Goal: Transaction & Acquisition: Obtain resource

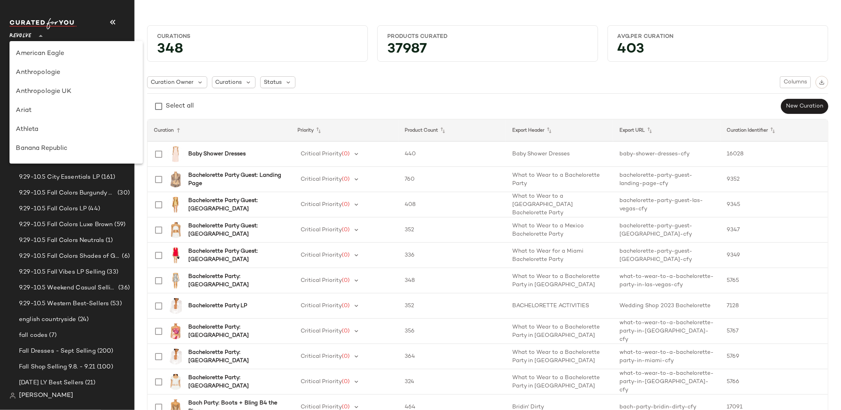
click at [29, 35] on span "Revolve" at bounding box center [20, 34] width 22 height 14
click at [59, 125] on div "GAP" at bounding box center [76, 122] width 120 height 9
type input "**"
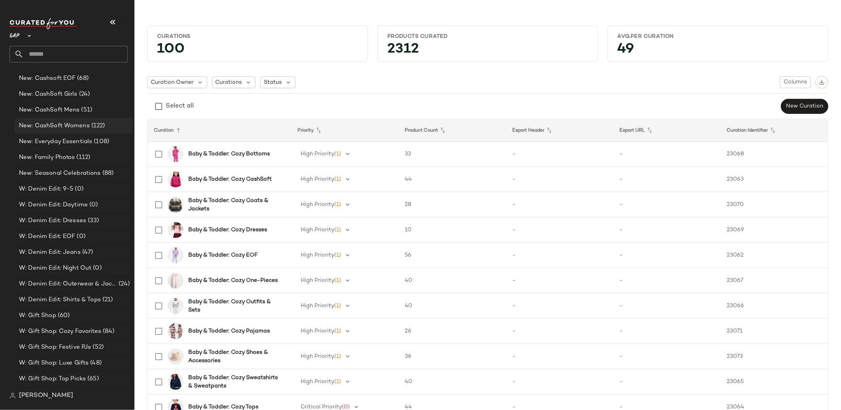
scroll to position [1603, 0]
click at [101, 270] on div "W: Denim Edit: Night Out (0)" at bounding box center [73, 267] width 119 height 16
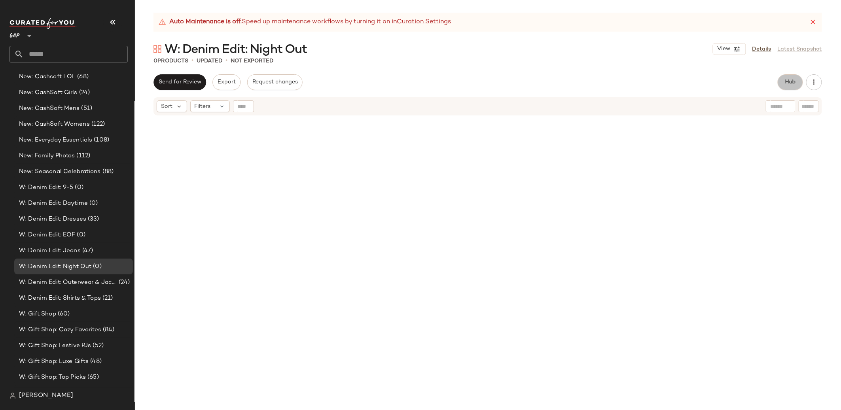
click at [798, 85] on button "Hub" at bounding box center [789, 82] width 25 height 16
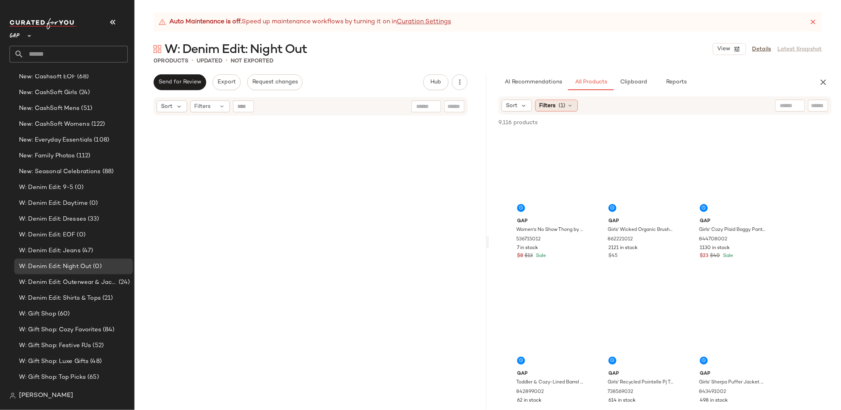
click at [544, 103] on span "Filters" at bounding box center [547, 106] width 16 height 8
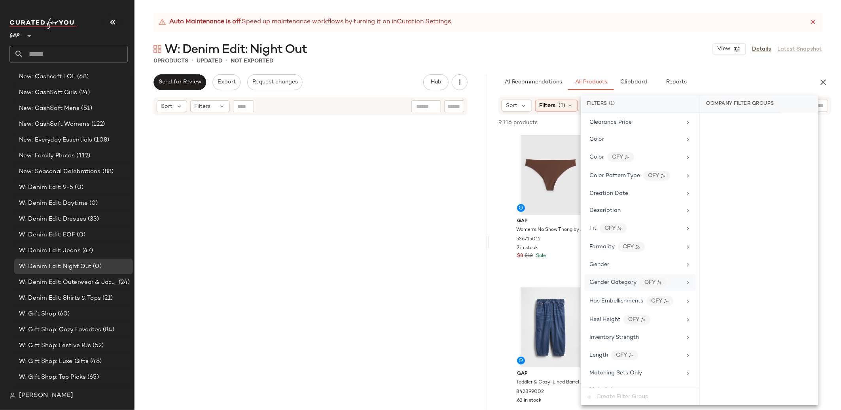
scroll to position [162, 0]
drag, startPoint x: 612, startPoint y: 244, endPoint x: 644, endPoint y: 231, distance: 34.7
click at [612, 244] on div "Gender" at bounding box center [635, 245] width 92 height 8
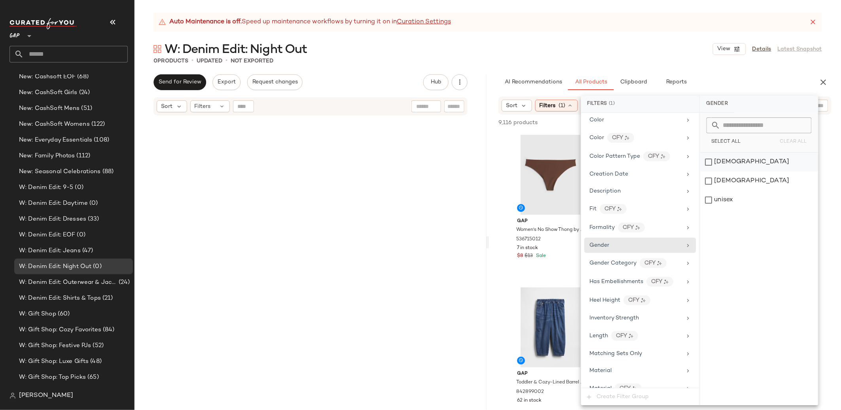
click at [720, 165] on div "female" at bounding box center [759, 162] width 118 height 19
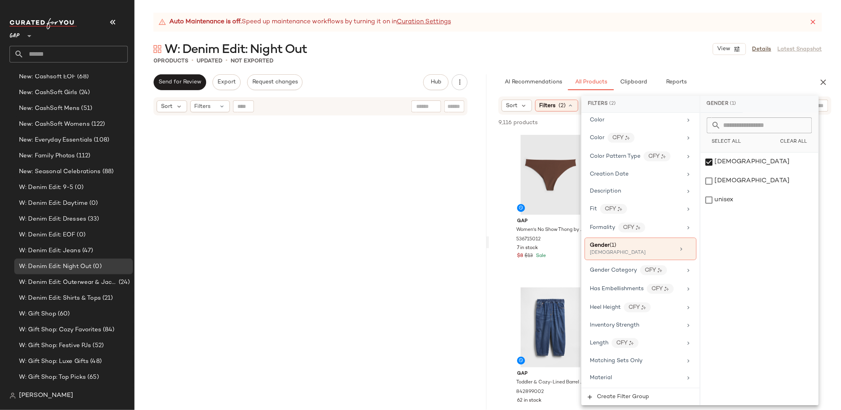
scroll to position [0, 0]
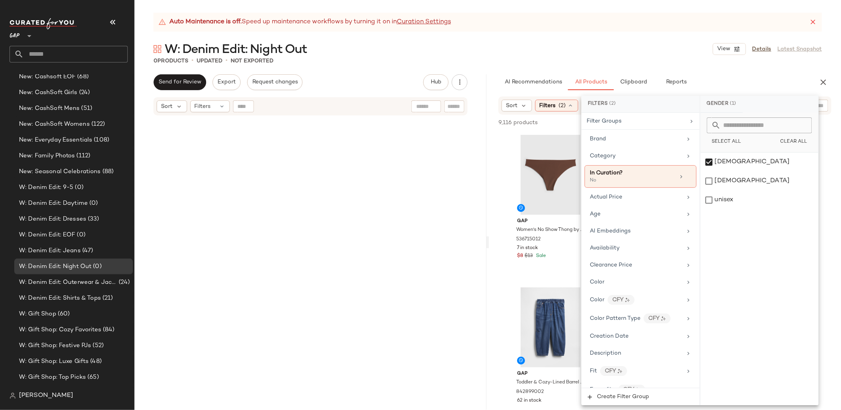
click at [493, 79] on div "AI Recommendations All Products Clipboard Reports" at bounding box center [652, 82] width 327 height 16
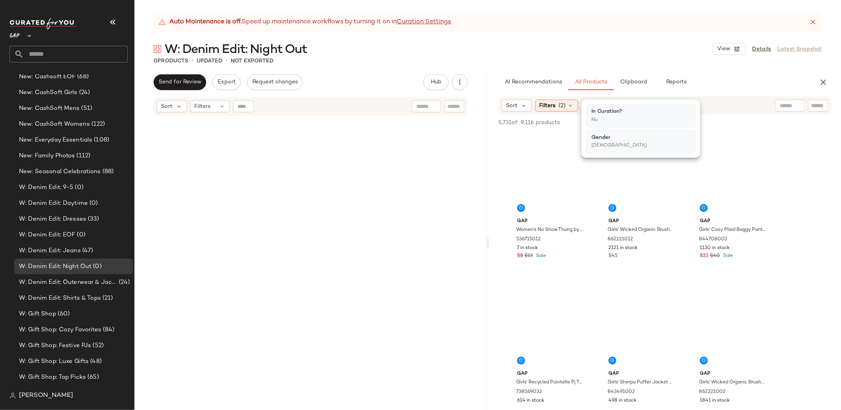
click at [790, 105] on div at bounding box center [790, 106] width 30 height 12
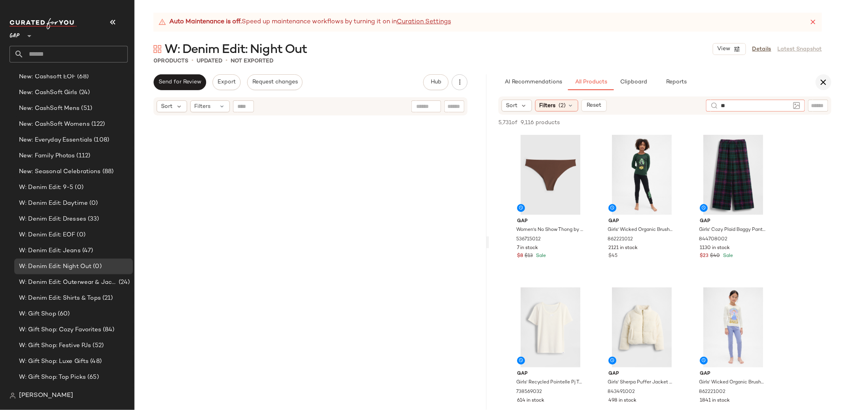
type input "*"
type input "*********"
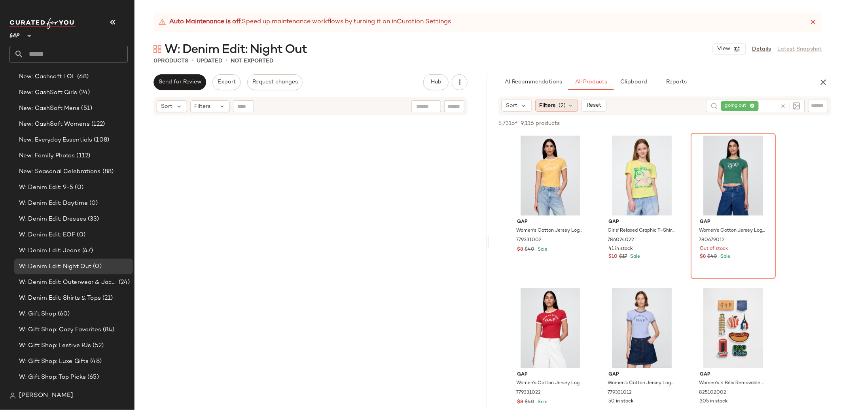
click at [559, 107] on span "(2)" at bounding box center [562, 106] width 7 height 8
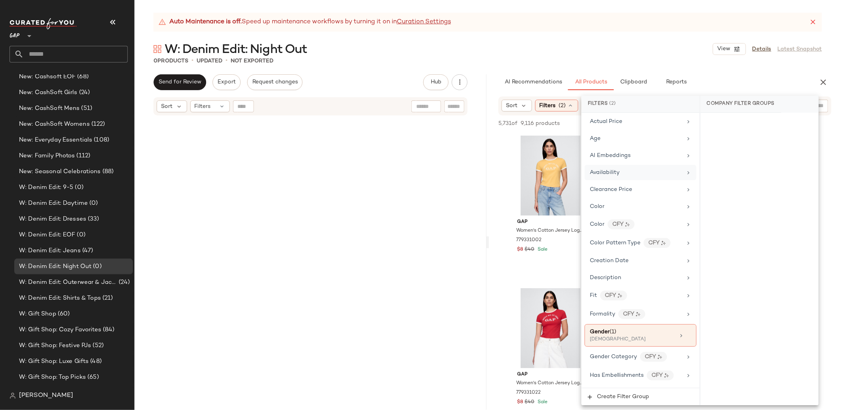
scroll to position [78, 0]
click at [613, 141] on div "Age" at bounding box center [640, 136] width 112 height 15
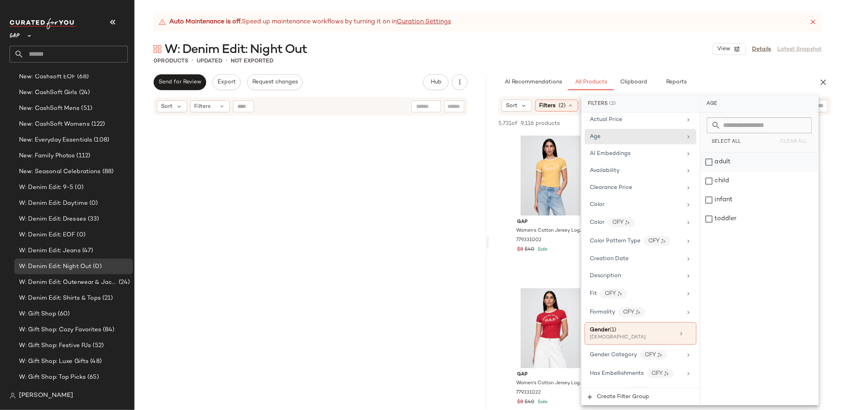
click at [726, 164] on div "adult" at bounding box center [759, 162] width 118 height 19
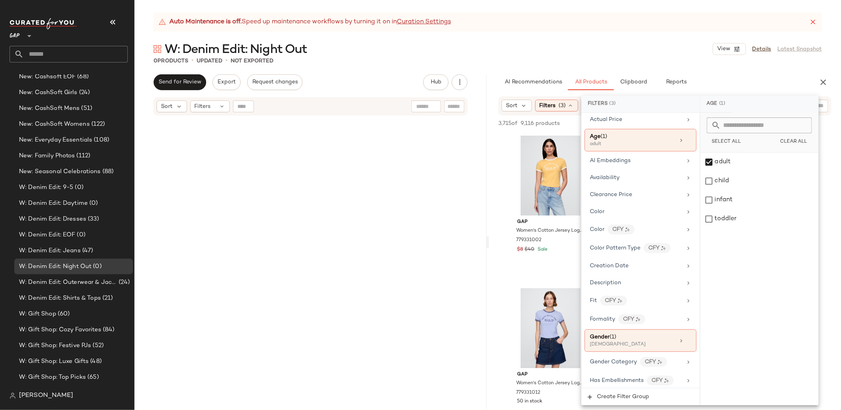
scroll to position [0, 0]
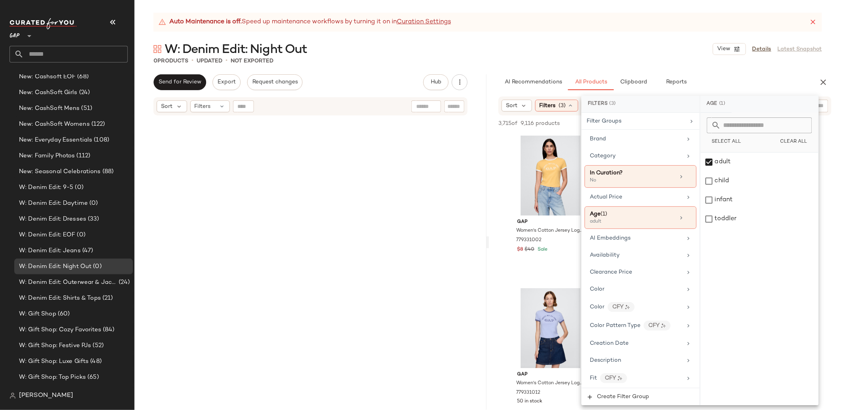
click at [492, 85] on div "AI Recommendations All Products Clipboard Reports" at bounding box center [652, 82] width 327 height 16
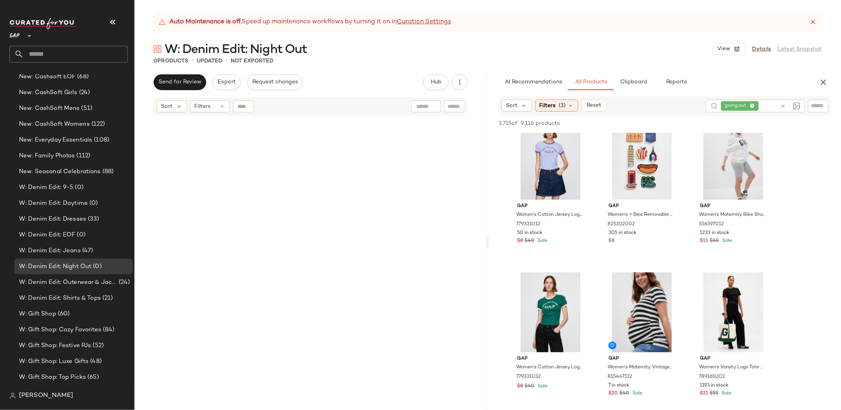
scroll to position [174, 0]
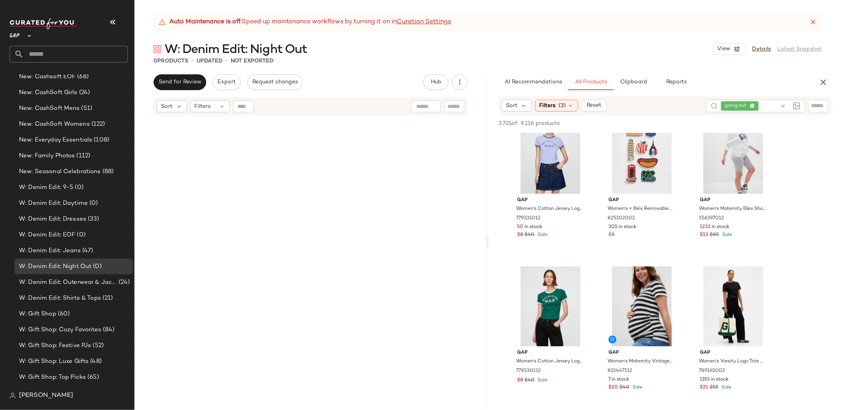
click at [785, 104] on icon at bounding box center [783, 106] width 6 height 6
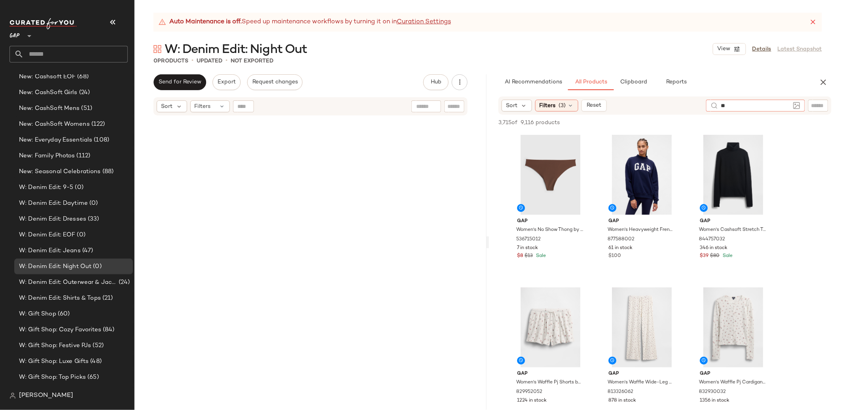
type input "*"
type input "**********"
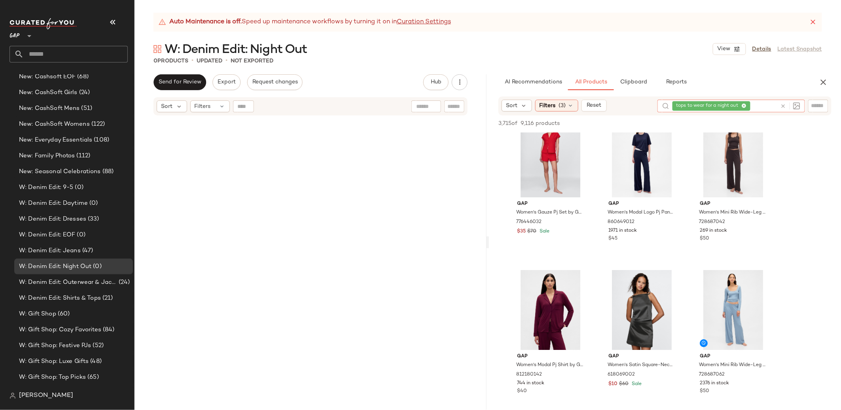
scroll to position [1086, 0]
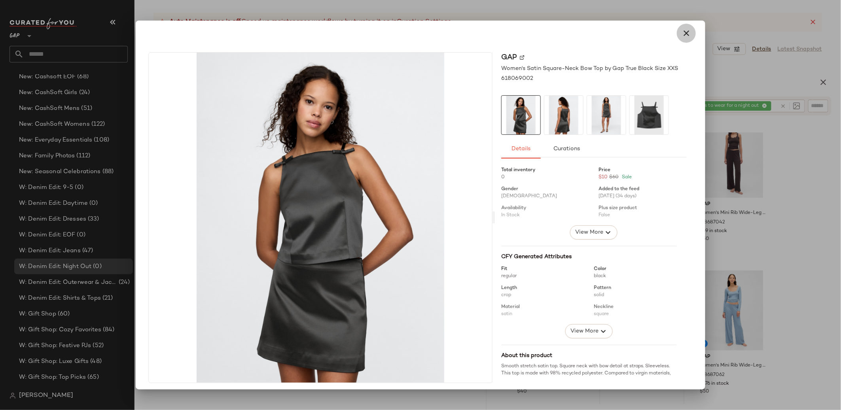
drag, startPoint x: 679, startPoint y: 31, endPoint x: 736, endPoint y: 134, distance: 118.2
click at [681, 31] on icon "button" at bounding box center [685, 32] width 9 height 9
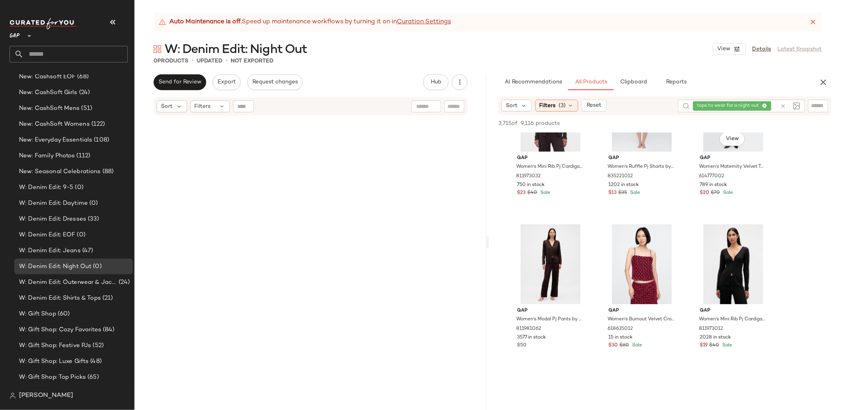
scroll to position [2050, 0]
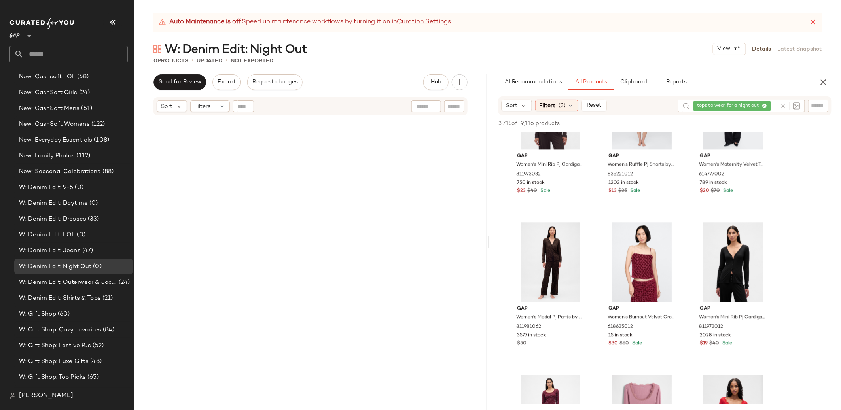
click at [780, 104] on icon at bounding box center [783, 106] width 6 height 6
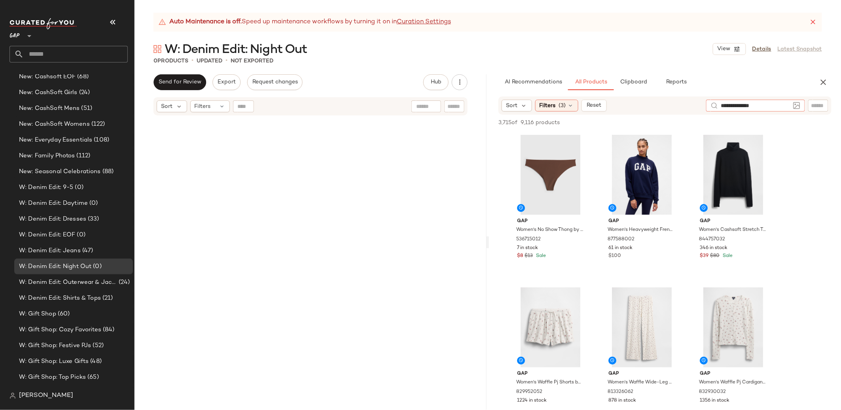
type input "**********"
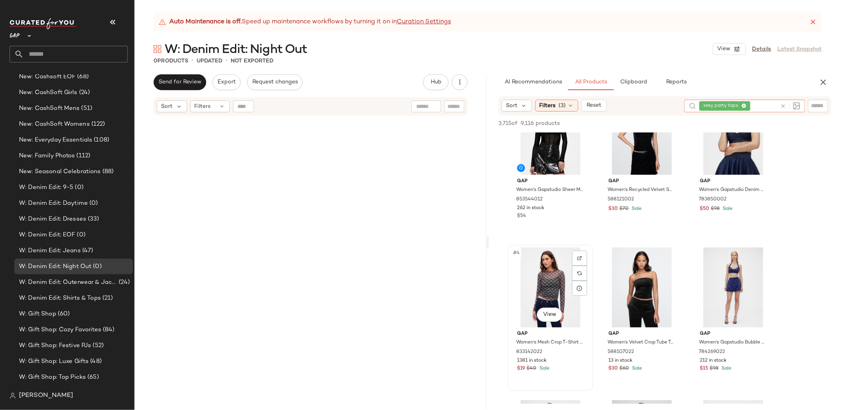
scroll to position [42, 0]
click at [554, 104] on span "Filters" at bounding box center [547, 106] width 16 height 8
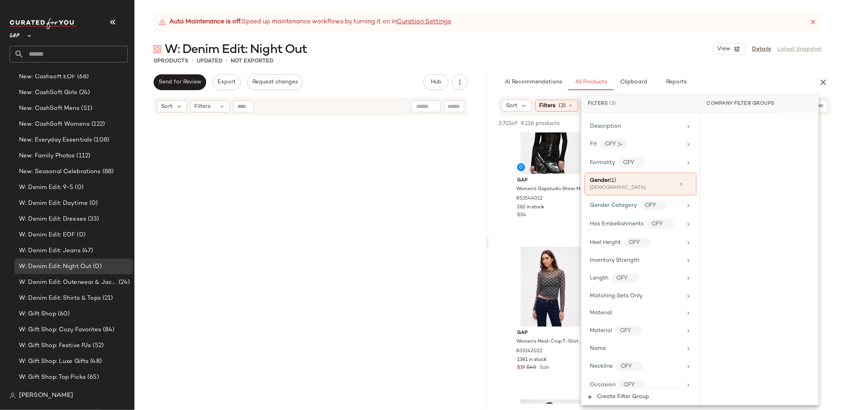
scroll to position [511, 0]
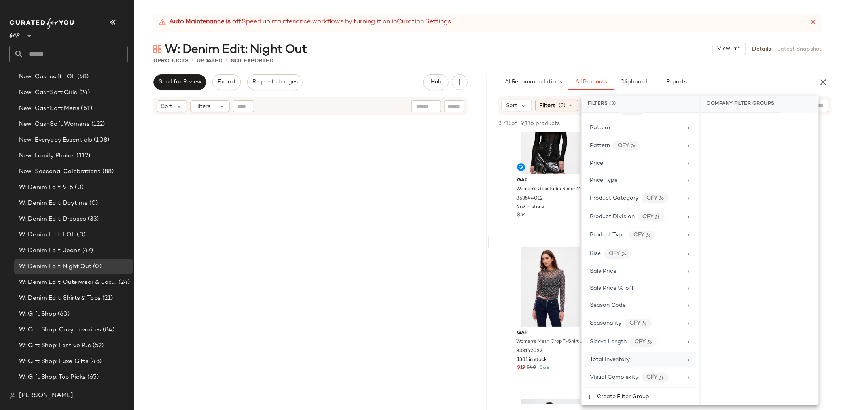
drag, startPoint x: 639, startPoint y: 361, endPoint x: 641, endPoint y: 354, distance: 7.3
click at [639, 361] on div "Total Inventory" at bounding box center [636, 360] width 92 height 8
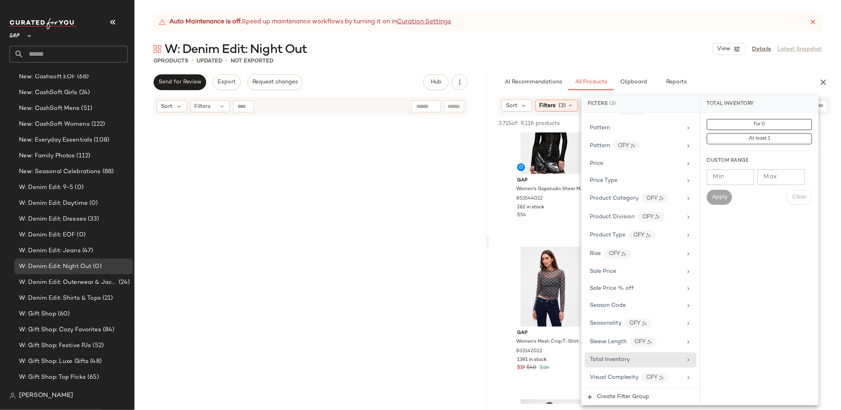
click at [724, 180] on input "Min" at bounding box center [730, 177] width 47 height 16
type input "**"
click at [715, 201] on button "Apply" at bounding box center [719, 197] width 25 height 15
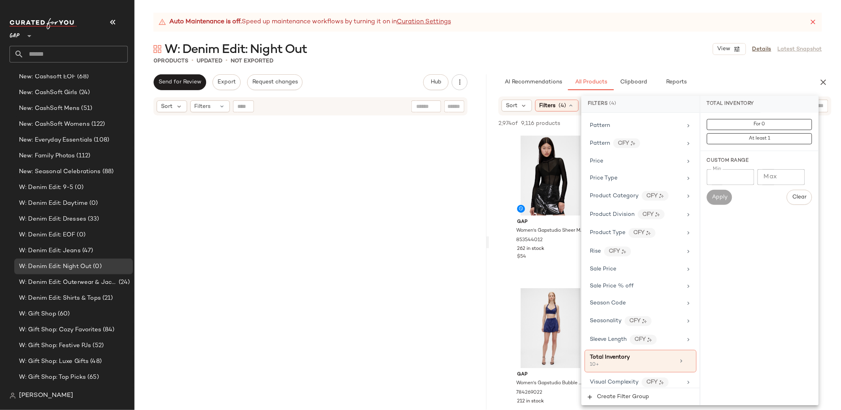
click at [494, 93] on div "AI Recommendations All Products Clipboard Reports Sort Filters (4) Reset sexy p…" at bounding box center [665, 242] width 352 height 336
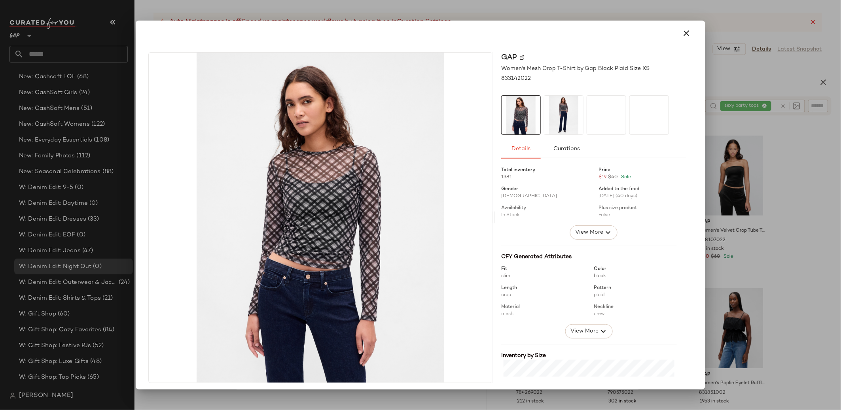
click at [767, 185] on div at bounding box center [420, 205] width 841 height 410
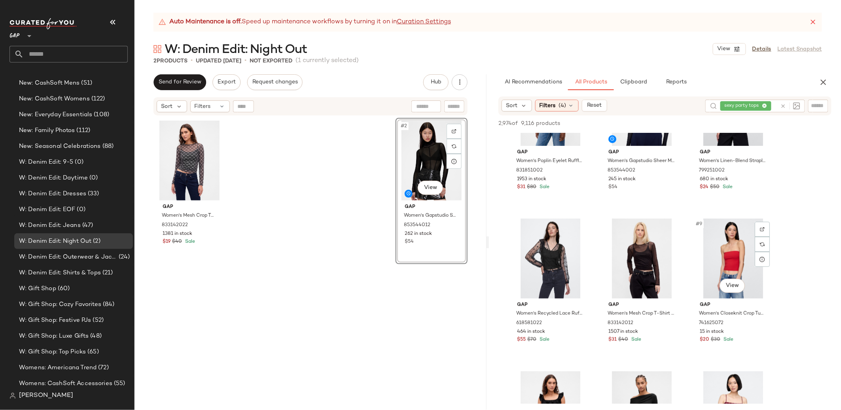
scroll to position [235, 0]
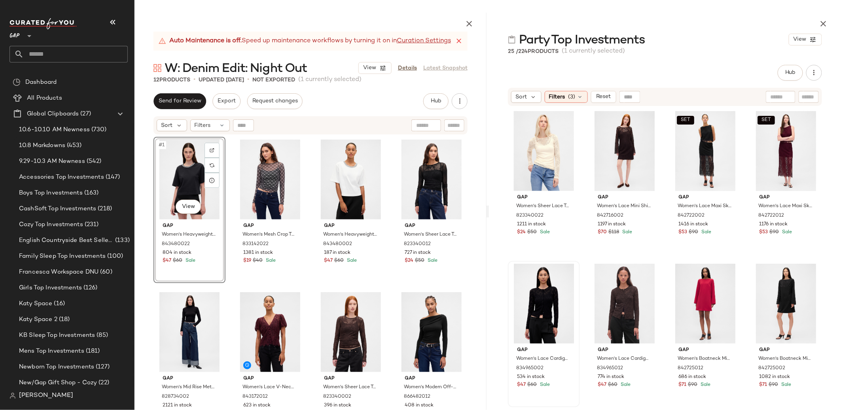
scroll to position [19, 0]
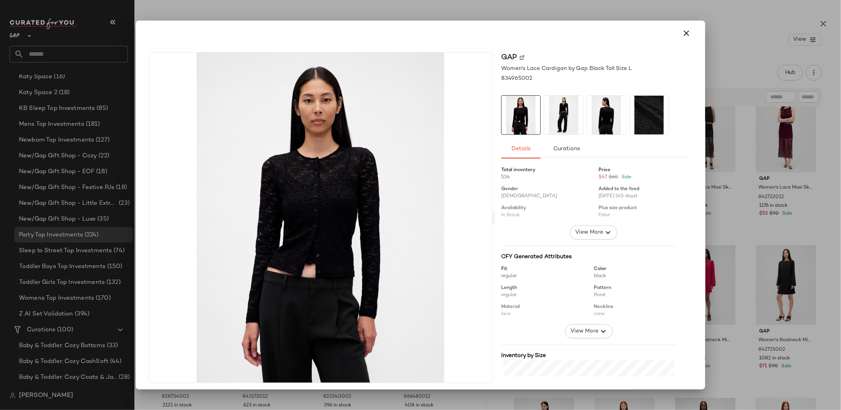
click at [685, 33] on icon "button" at bounding box center [685, 32] width 9 height 9
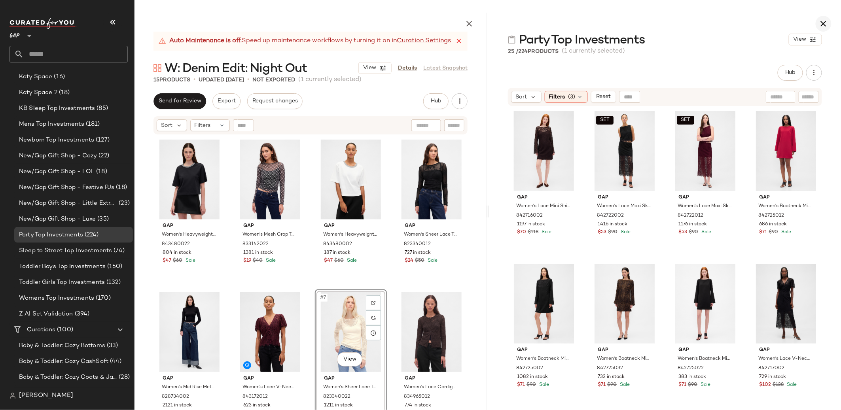
click at [829, 25] on button "button" at bounding box center [823, 24] width 16 height 16
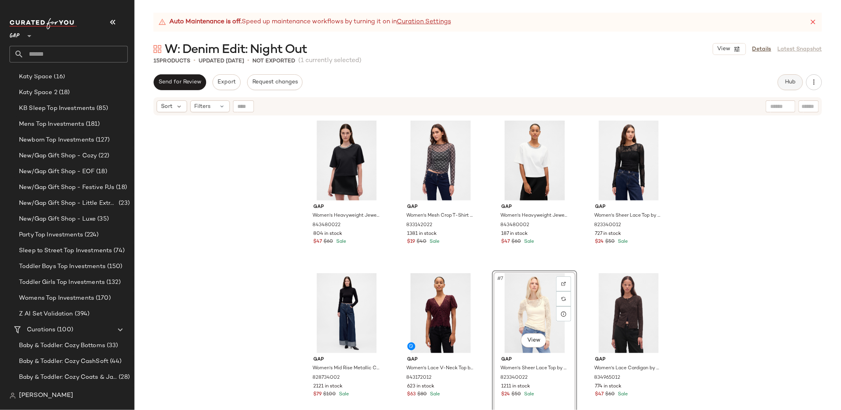
click at [782, 82] on button "Hub" at bounding box center [789, 82] width 25 height 16
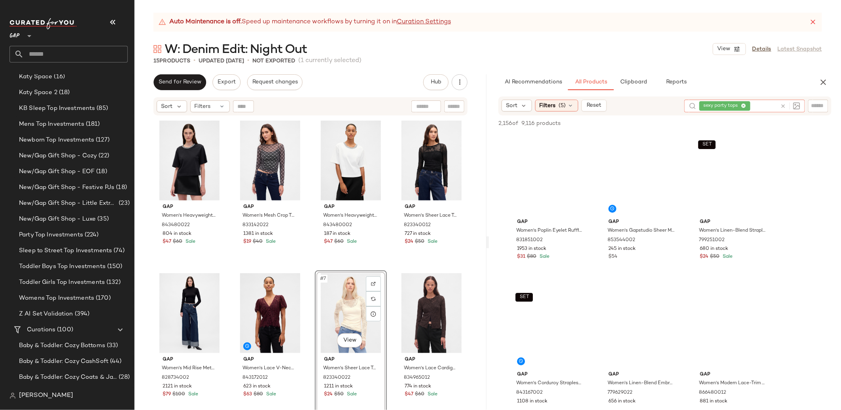
click at [780, 106] on icon at bounding box center [783, 106] width 6 height 6
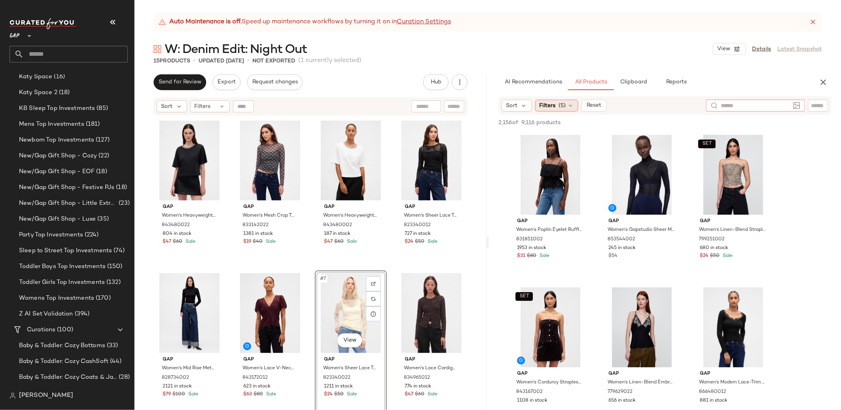
click at [559, 106] on span "(5)" at bounding box center [562, 106] width 7 height 8
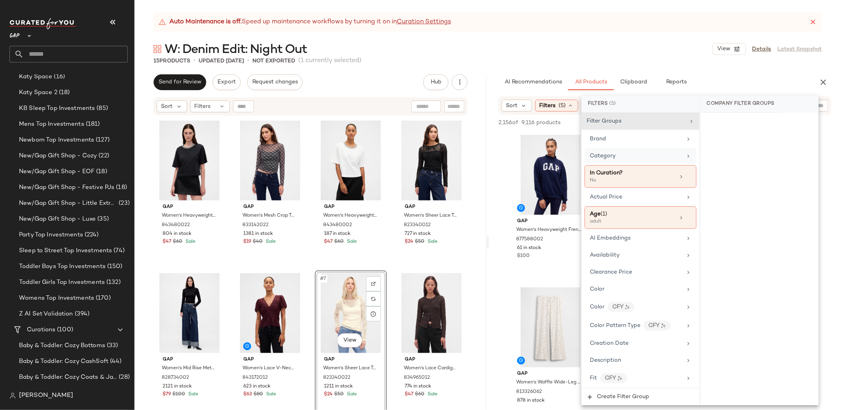
click at [628, 153] on div "Category" at bounding box center [636, 156] width 92 height 8
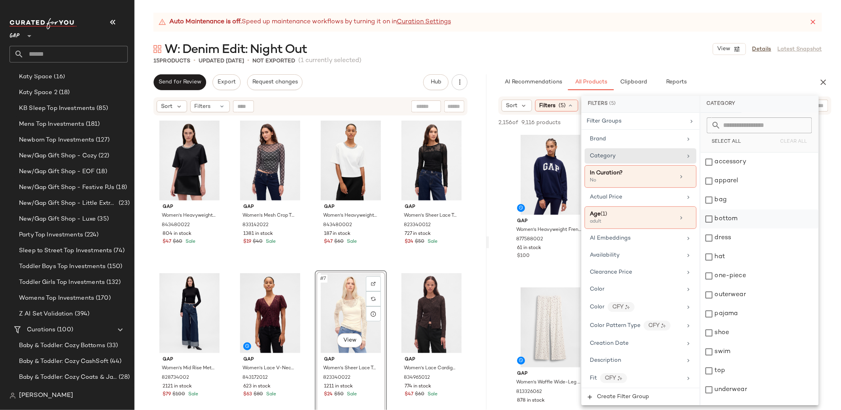
click at [709, 221] on div "bottom" at bounding box center [759, 219] width 118 height 19
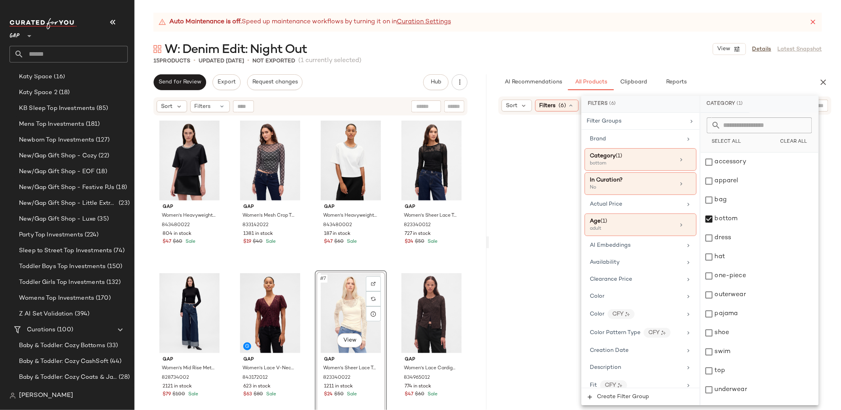
click at [497, 80] on div "AI Recommendations All Products Clipboard Reports" at bounding box center [652, 82] width 327 height 16
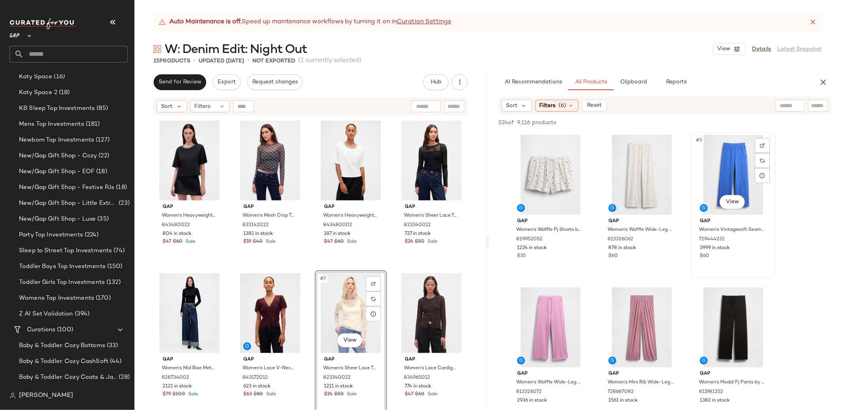
click at [775, 148] on div "#3 View Gap Women's Vintagesoft Seamed Straight Sweatpants by Gap Dazzle Blue S…" at bounding box center [732, 205] width 85 height 146
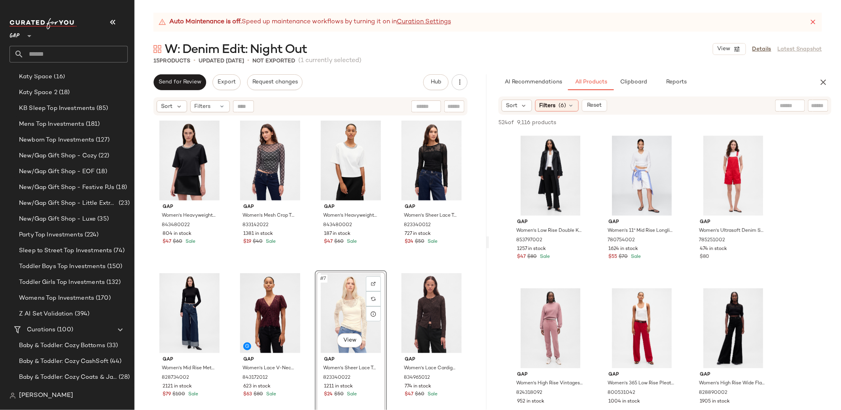
scroll to position [6045, 0]
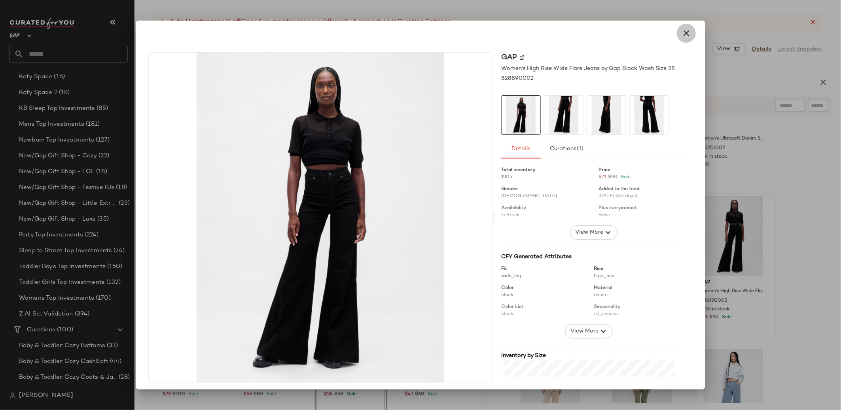
click at [685, 31] on icon "button" at bounding box center [685, 32] width 9 height 9
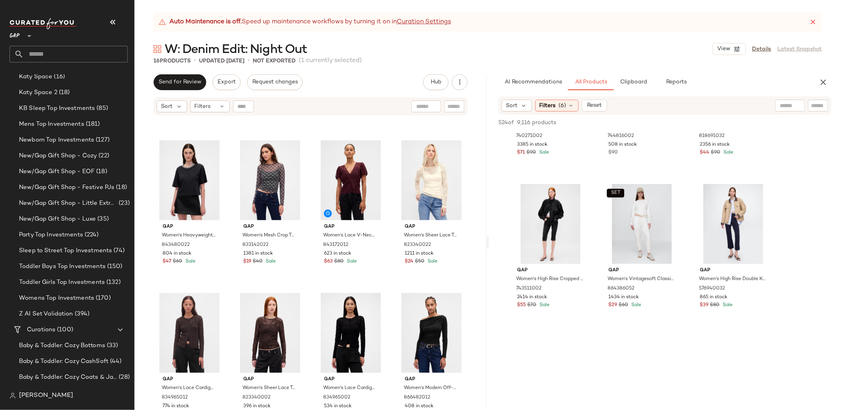
scroll to position [6996, 0]
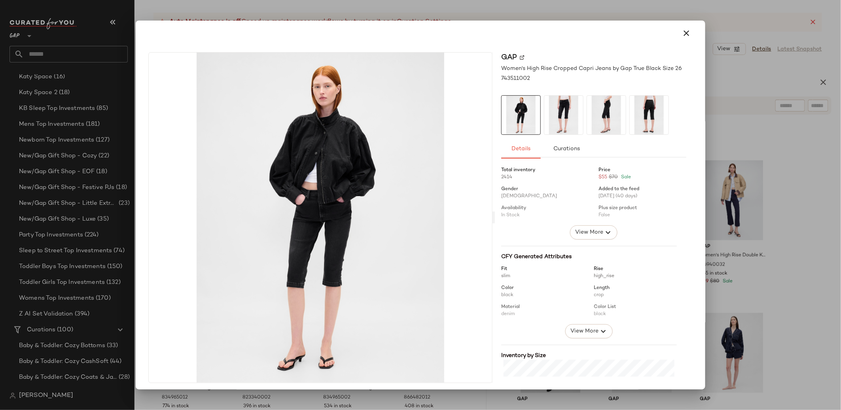
drag, startPoint x: 679, startPoint y: 31, endPoint x: 674, endPoint y: 51, distance: 20.6
click at [681, 31] on icon "button" at bounding box center [685, 32] width 9 height 9
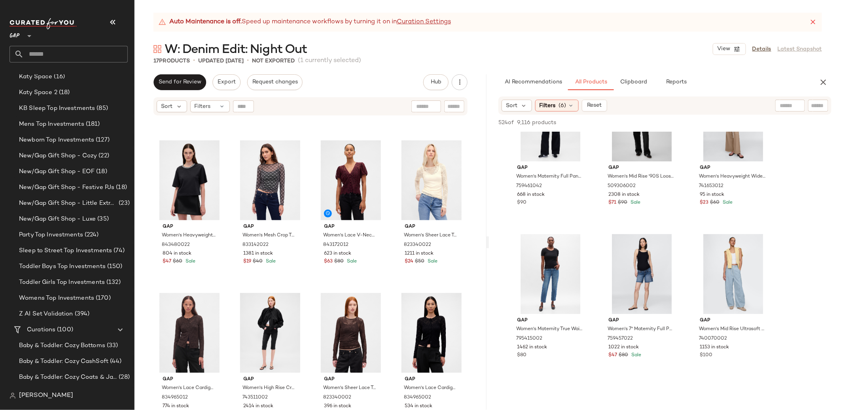
scroll to position [8620, 0]
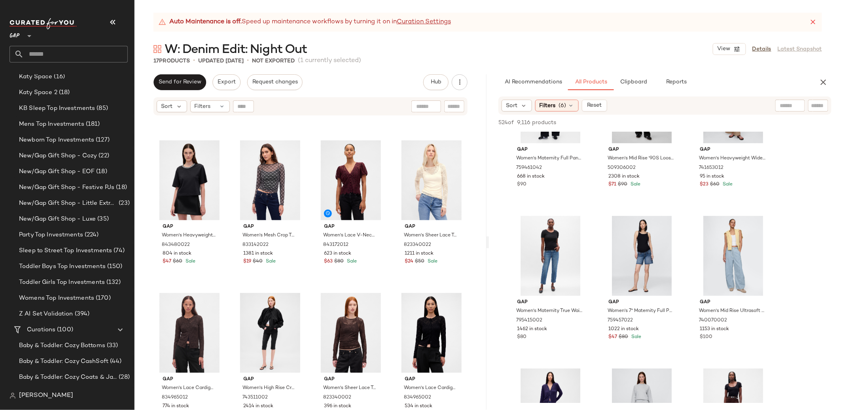
click at [780, 103] on input "text" at bounding box center [790, 106] width 20 height 8
type input "**********"
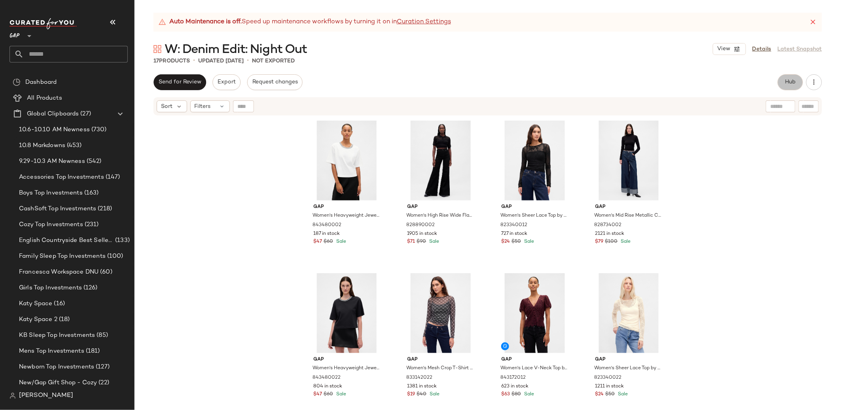
click at [788, 81] on span "Hub" at bounding box center [790, 82] width 11 height 6
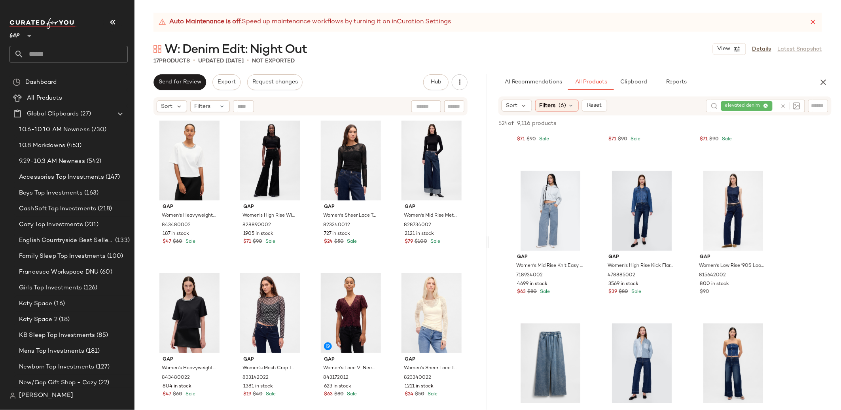
scroll to position [1333, 0]
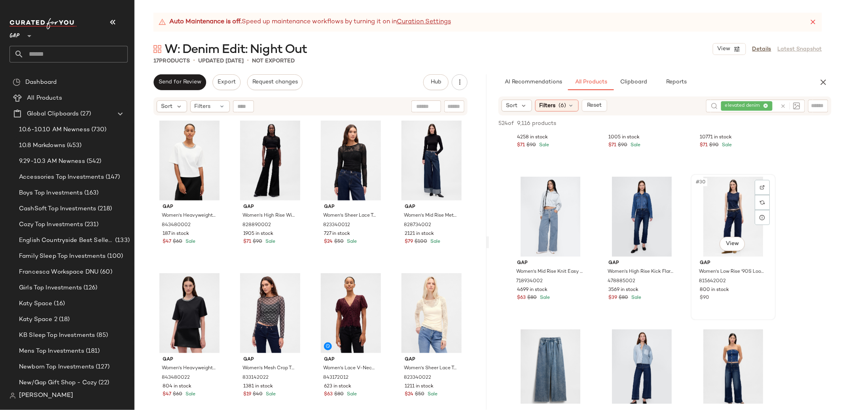
click at [734, 252] on div "#30 View" at bounding box center [732, 217] width 79 height 80
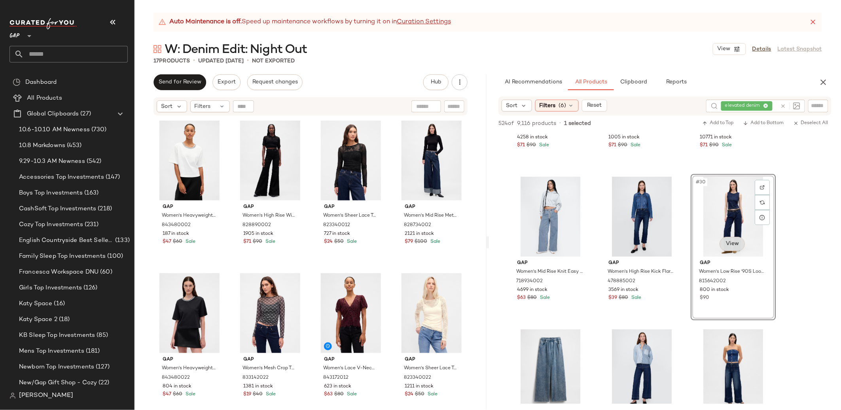
click at [734, 244] on body "GAP ** Dashboard All Products Global Clipboards (27) 10.6-10.10 AM Newness (730…" at bounding box center [420, 205] width 841 height 410
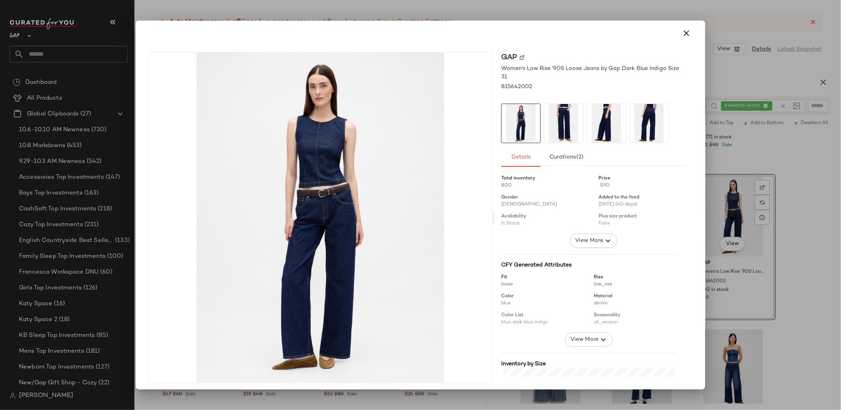
drag, startPoint x: 681, startPoint y: 35, endPoint x: 711, endPoint y: 59, distance: 38.7
click at [681, 35] on icon "button" at bounding box center [685, 32] width 9 height 9
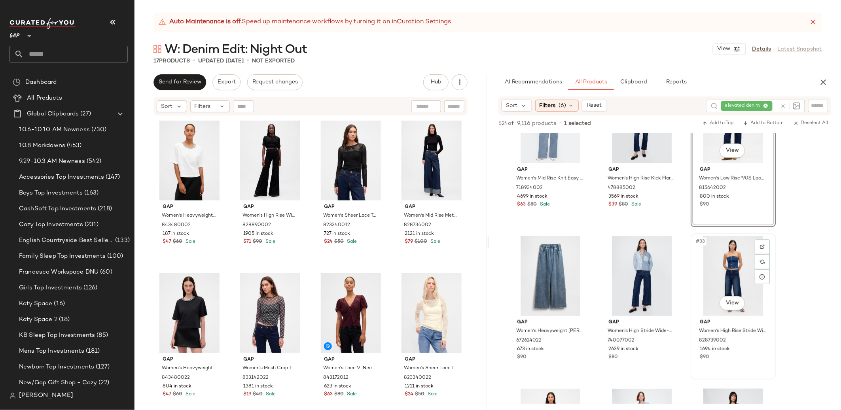
scroll to position [1430, 0]
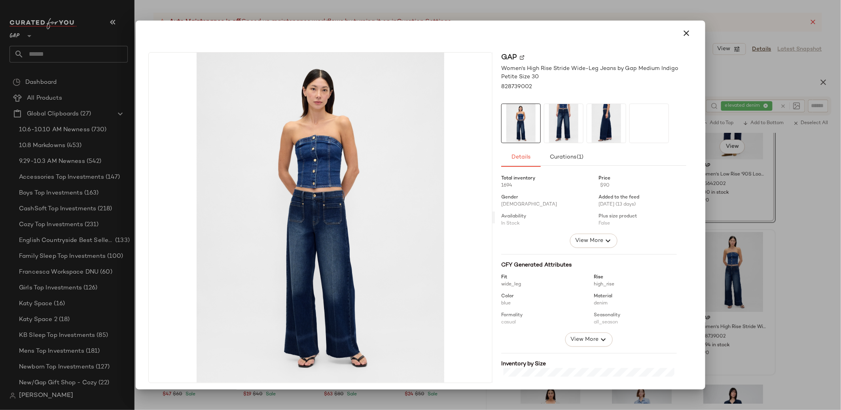
click at [774, 251] on div at bounding box center [420, 205] width 841 height 410
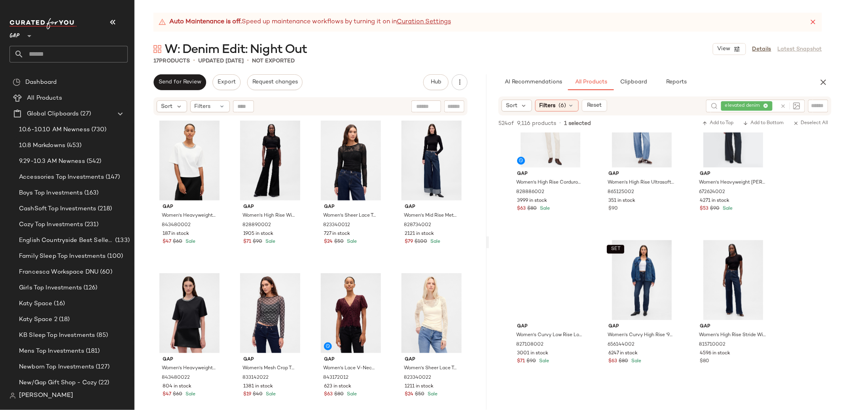
scroll to position [2046, 0]
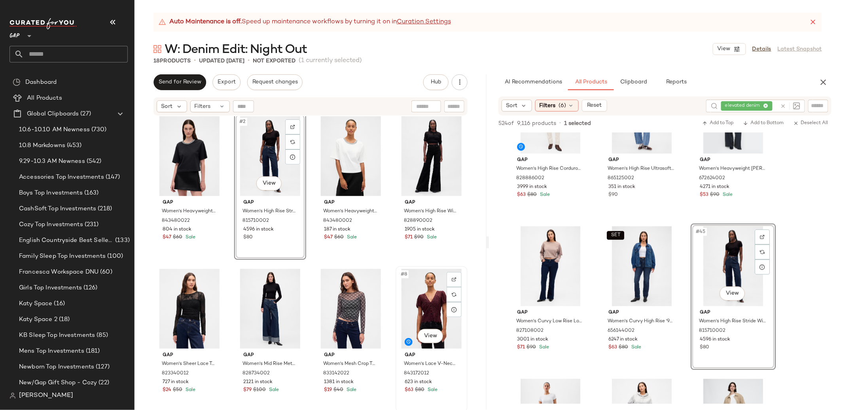
scroll to position [6, 0]
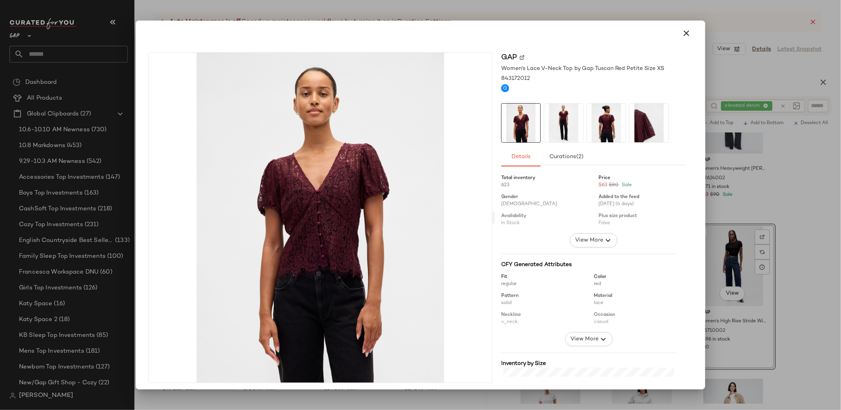
click at [682, 32] on icon "button" at bounding box center [685, 32] width 9 height 9
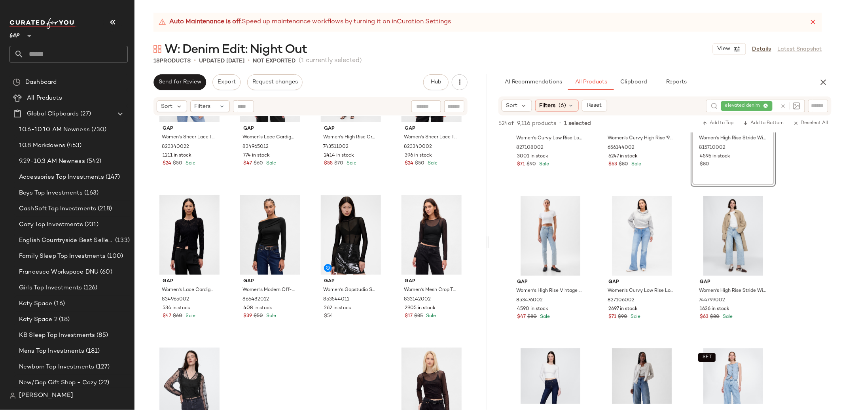
scroll to position [451, 0]
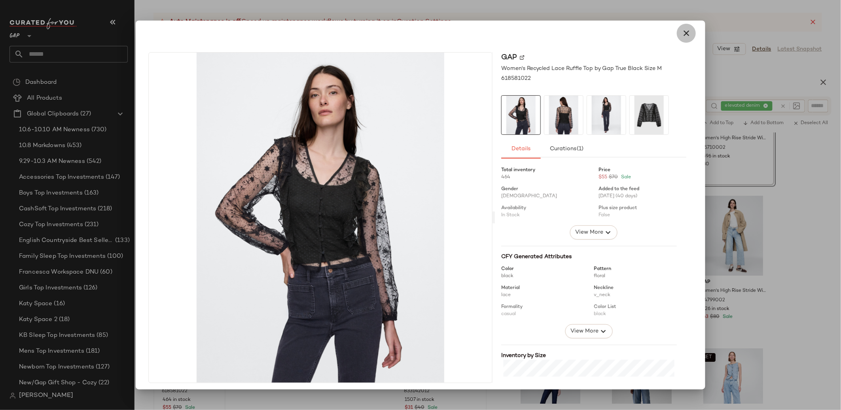
click at [685, 36] on icon "button" at bounding box center [685, 32] width 9 height 9
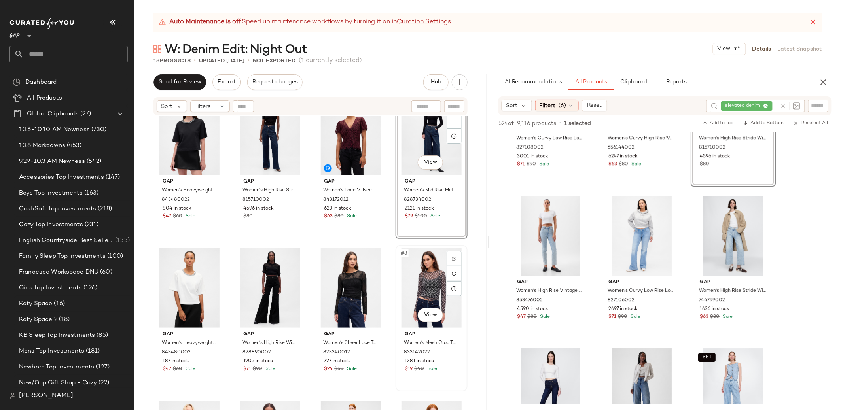
scroll to position [0, 0]
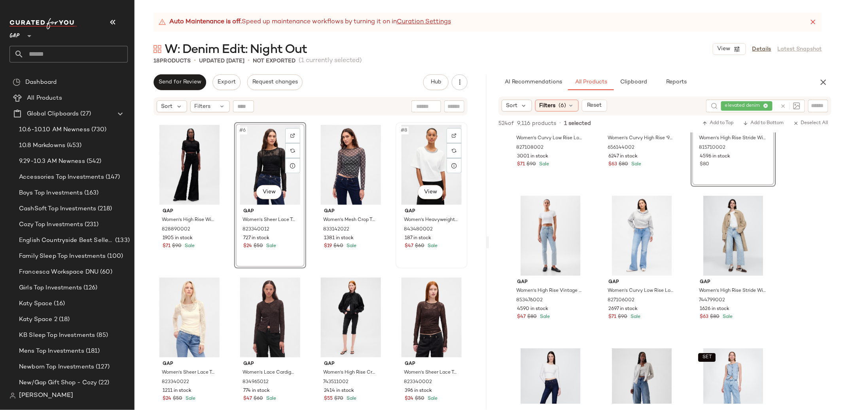
scroll to position [149, 0]
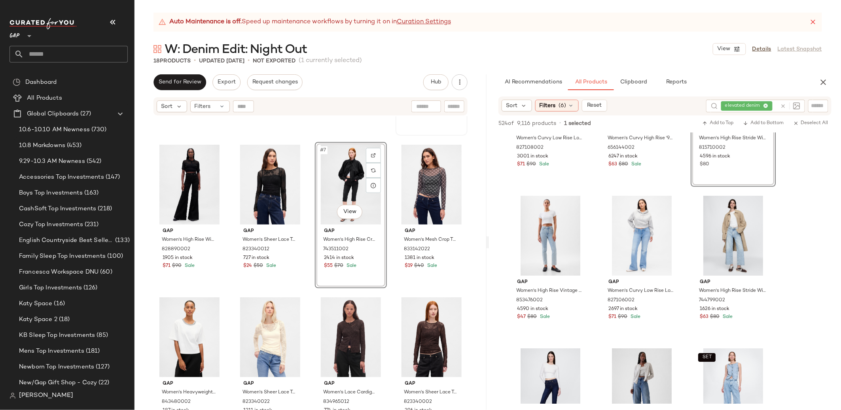
scroll to position [129, 0]
click at [784, 105] on icon at bounding box center [783, 106] width 6 height 6
click at [559, 104] on span "(6)" at bounding box center [563, 106] width 8 height 8
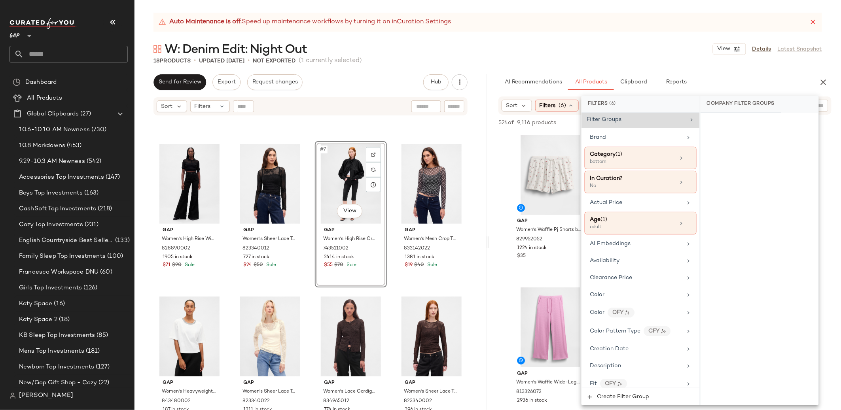
click at [686, 155] on icon at bounding box center [689, 158] width 6 height 6
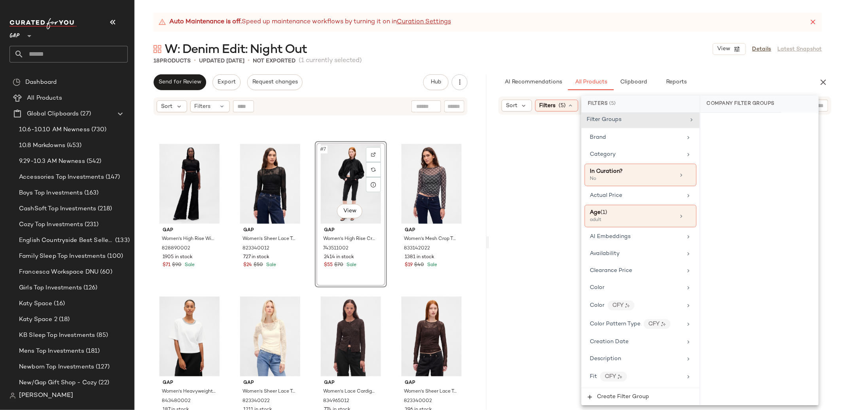
scroll to position [1, 0]
click at [498, 62] on div "18 Products • updated Oct 9th • Not Exported (1 currently selected)" at bounding box center [487, 61] width 706 height 8
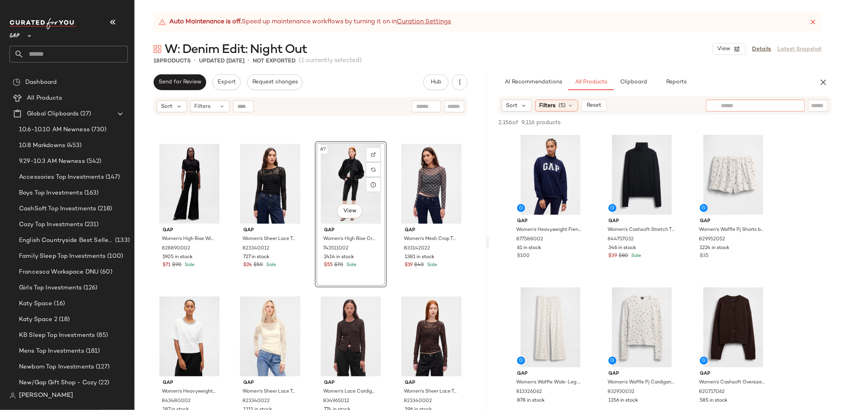
click at [790, 107] on div at bounding box center [755, 106] width 99 height 12
type input "********"
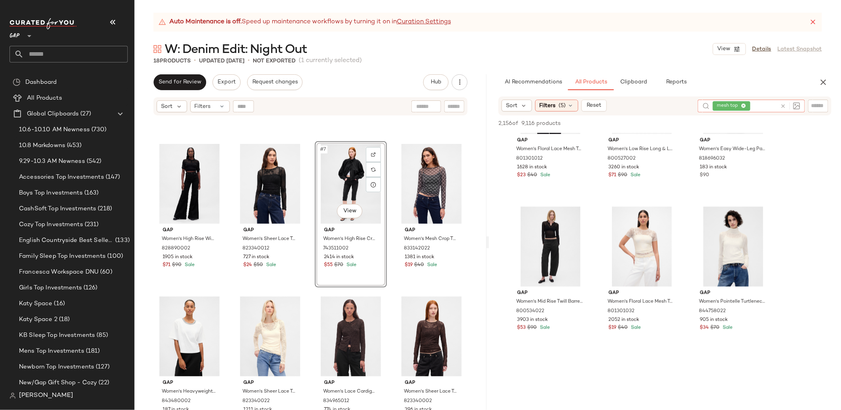
scroll to position [390, 0]
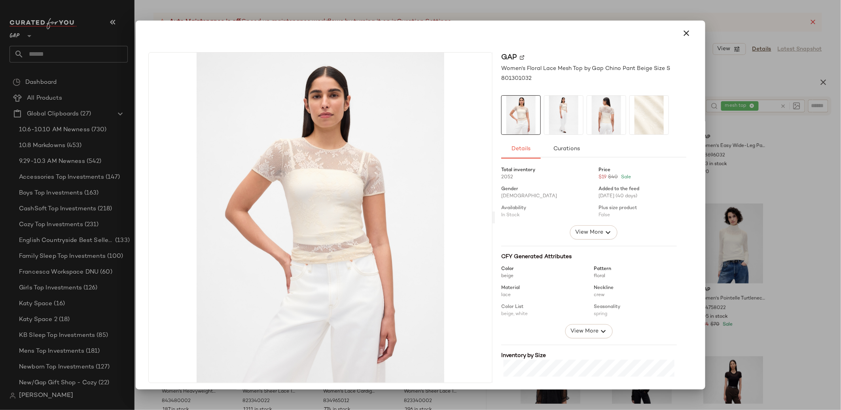
click at [784, 204] on div at bounding box center [420, 205] width 841 height 410
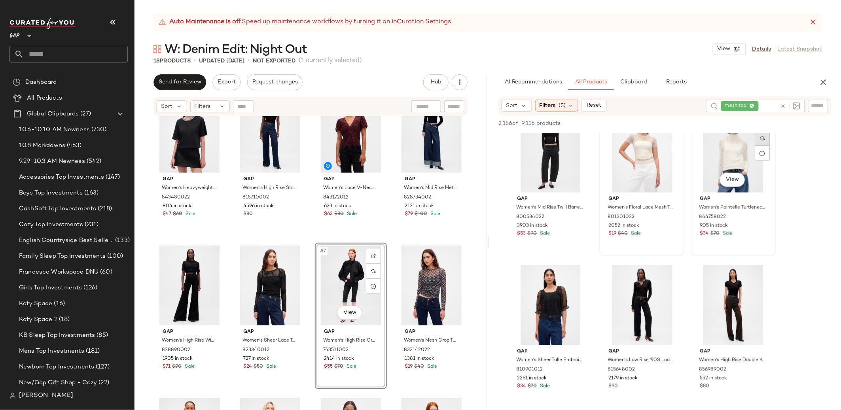
scroll to position [486, 0]
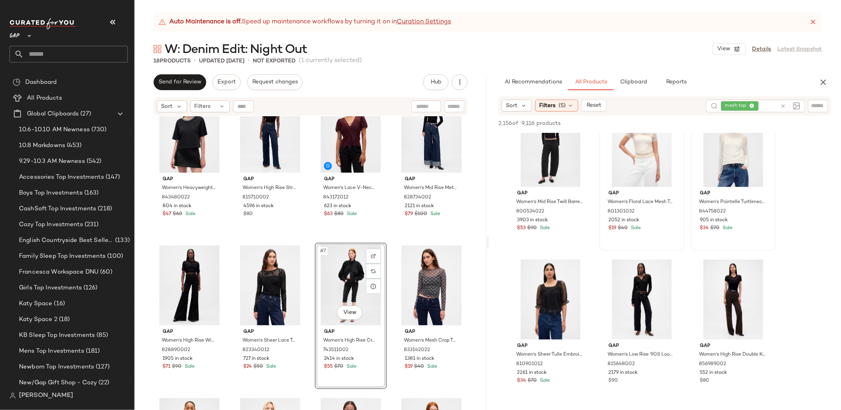
click at [782, 105] on icon at bounding box center [783, 106] width 6 height 6
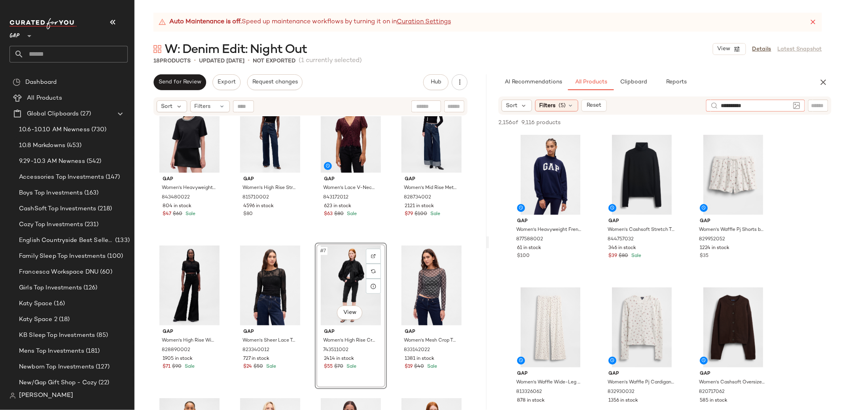
type input "**********"
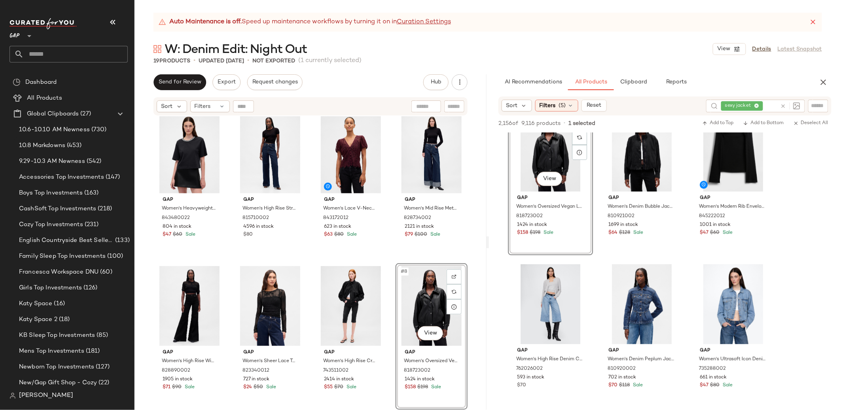
scroll to position [0, 0]
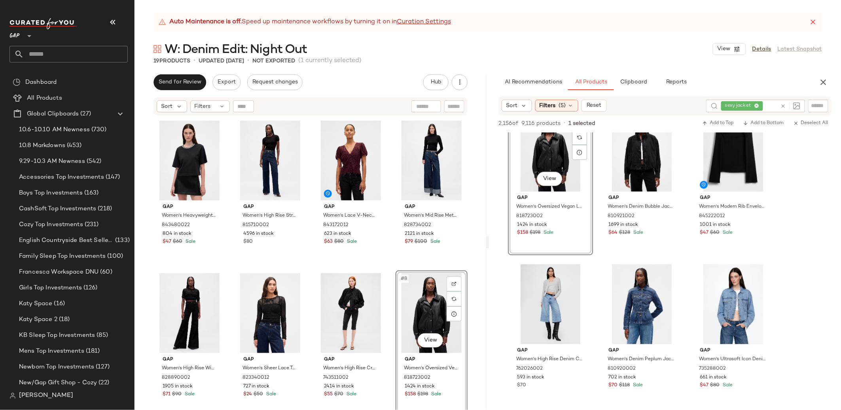
click at [473, 286] on div "Gap Women's Heavyweight Jewel-Neck Crop T-Shirt by Gap Black Size XS 843480022 …" at bounding box center [310, 273] width 352 height 314
click at [824, 84] on icon "button" at bounding box center [823, 82] width 9 height 9
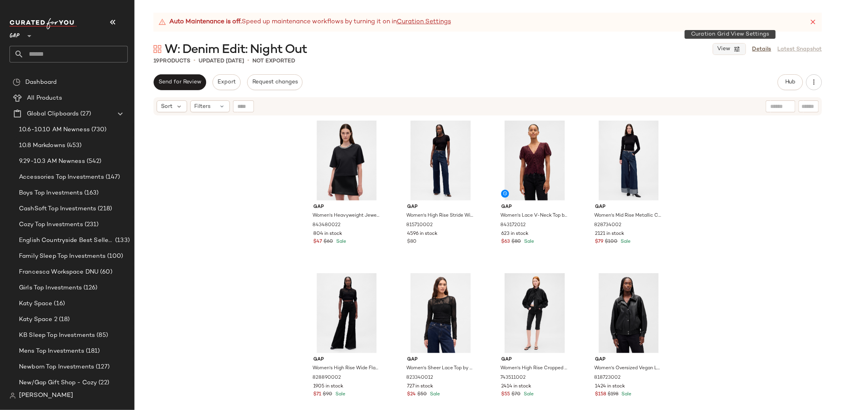
click at [735, 49] on icon "button" at bounding box center [737, 48] width 7 height 7
click at [679, 116] on label "Show Card Details" at bounding box center [691, 117] width 58 height 22
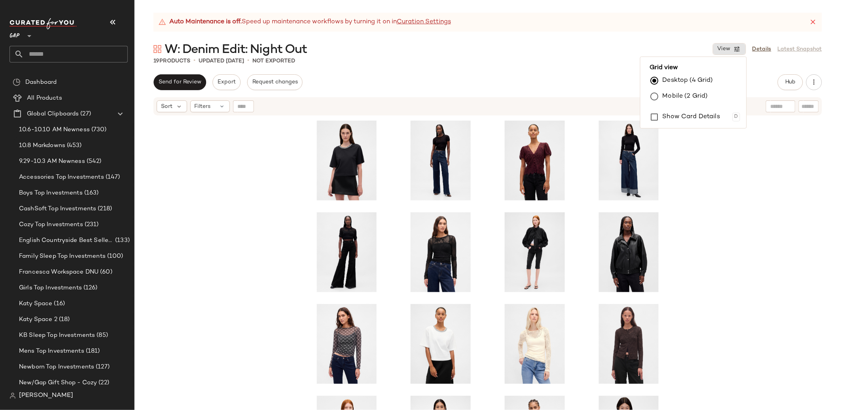
click at [716, 192] on div at bounding box center [487, 273] width 706 height 314
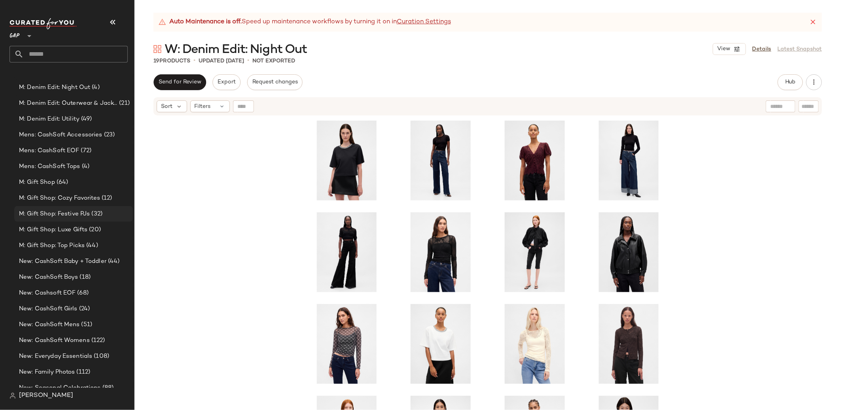
scroll to position [1386, 0]
click at [72, 123] on span "M: Denim Edit: Utility" at bounding box center [49, 119] width 61 height 9
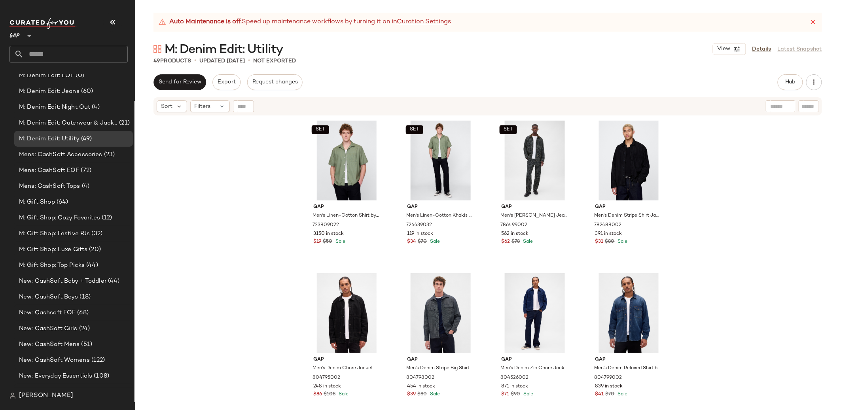
scroll to position [1366, 0]
drag, startPoint x: 64, startPoint y: 108, endPoint x: 59, endPoint y: 109, distance: 5.7
click at [64, 108] on span "M: Denim Edit: Night Out" at bounding box center [54, 108] width 71 height 9
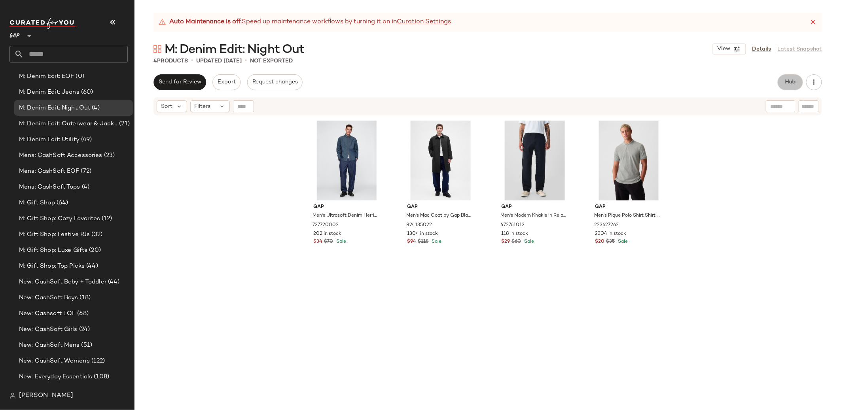
click at [787, 84] on span "Hub" at bounding box center [790, 82] width 11 height 6
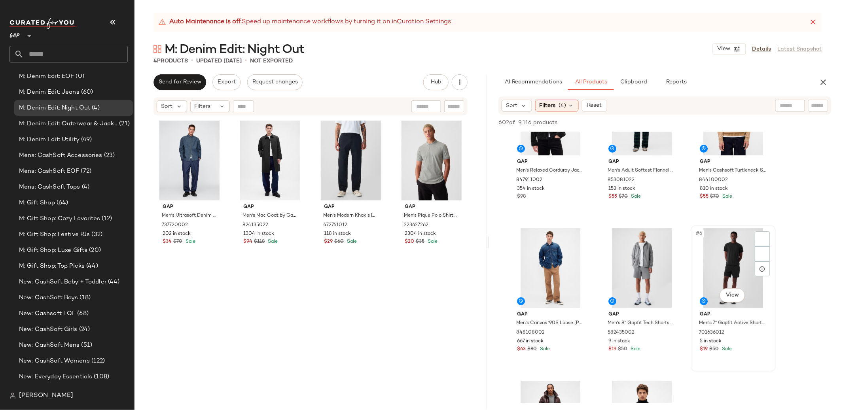
scroll to position [233, 0]
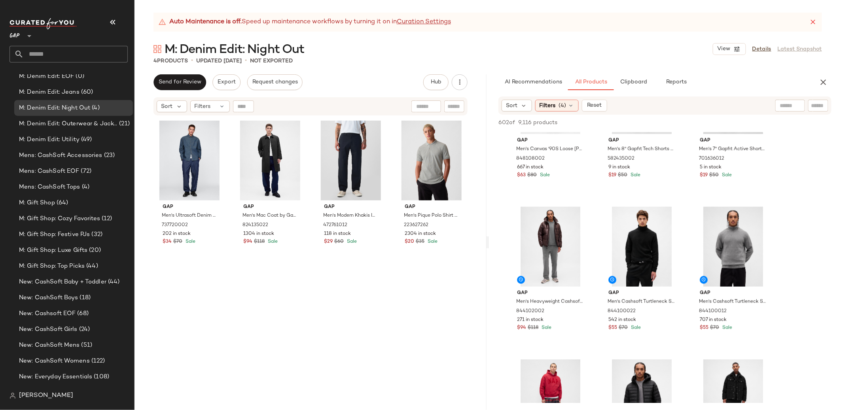
click at [793, 111] on div at bounding box center [790, 106] width 30 height 12
type input "*"
type input "**********"
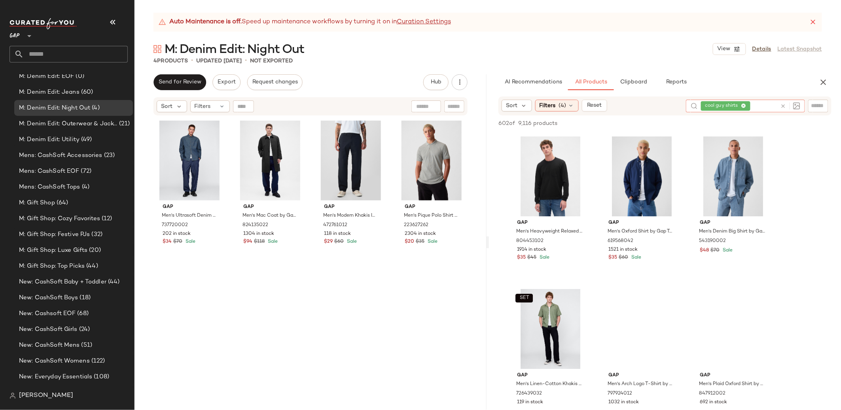
scroll to position [2338, 0]
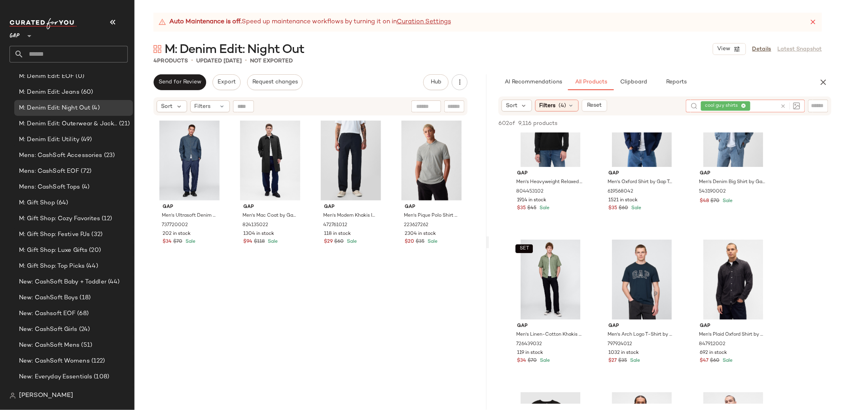
click at [783, 105] on icon at bounding box center [783, 106] width 6 height 6
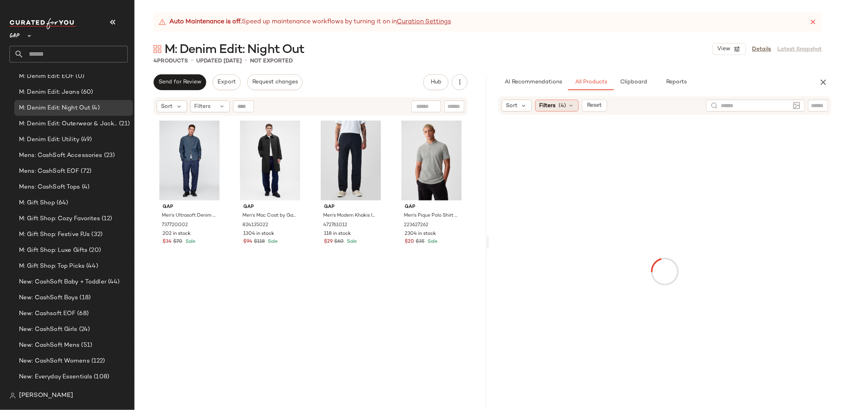
click at [550, 102] on span "Filters" at bounding box center [547, 106] width 16 height 8
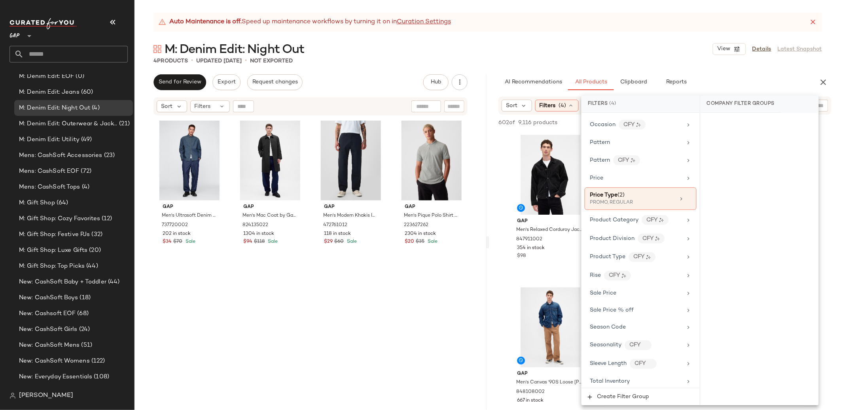
scroll to position [516, 0]
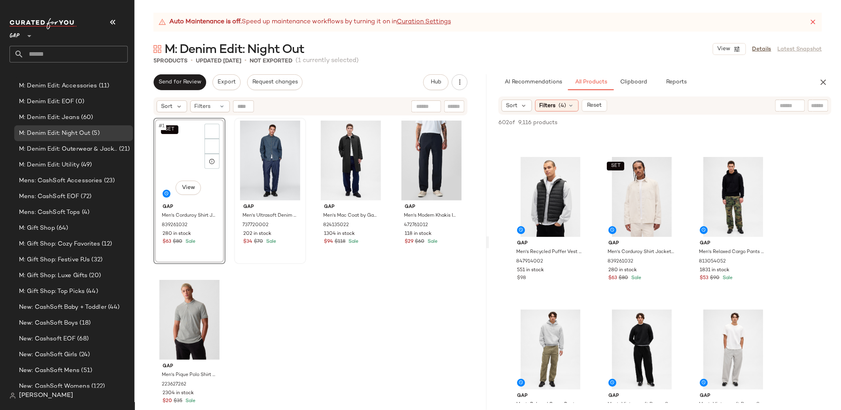
scroll to position [1392, 0]
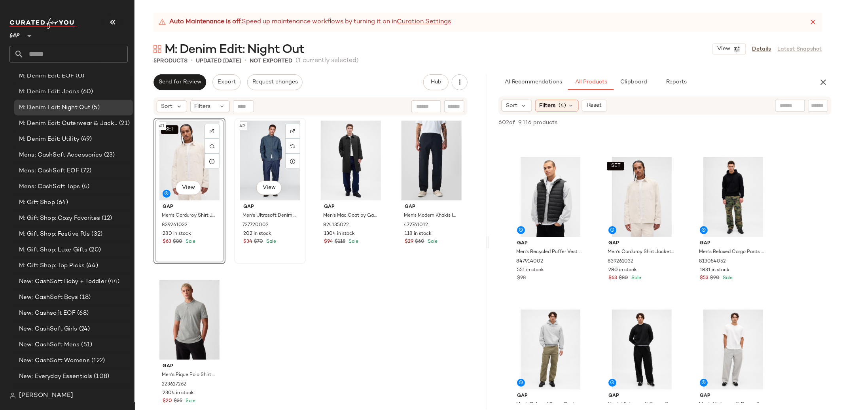
click at [254, 154] on div "#2 View" at bounding box center [270, 161] width 66 height 80
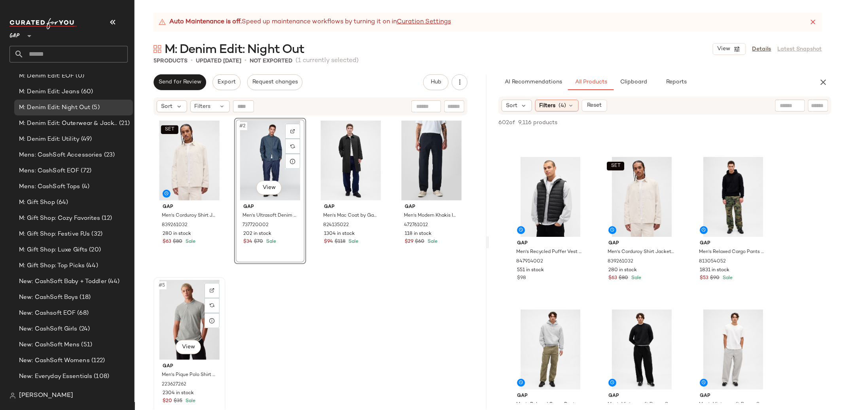
click at [191, 312] on div "#5 View" at bounding box center [189, 320] width 66 height 80
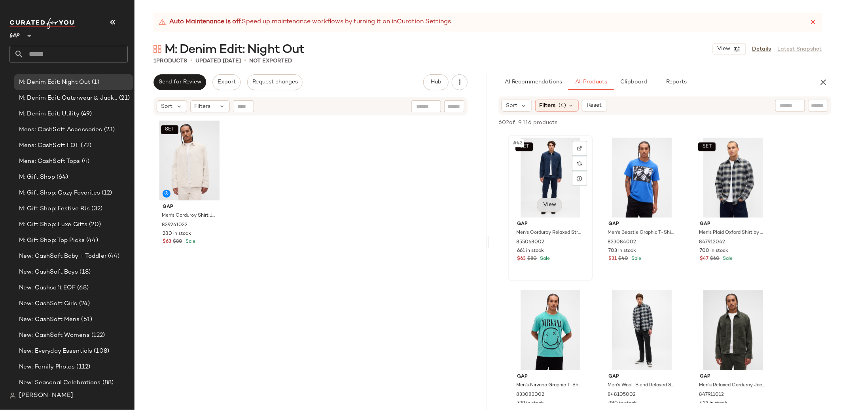
scroll to position [2132, 0]
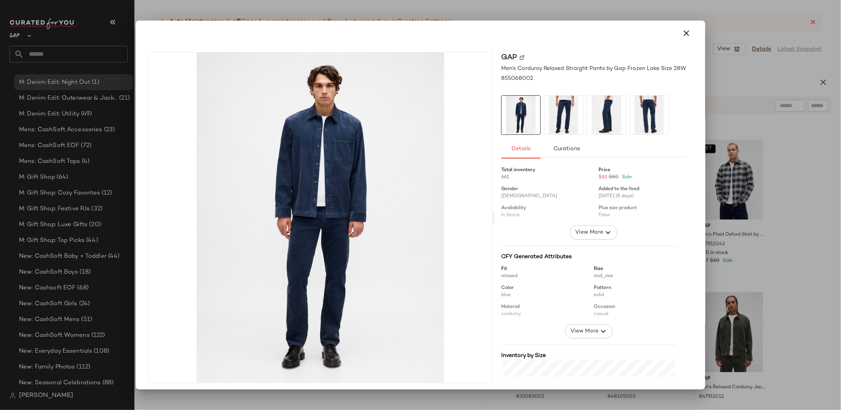
click at [687, 34] on button "button" at bounding box center [686, 33] width 19 height 19
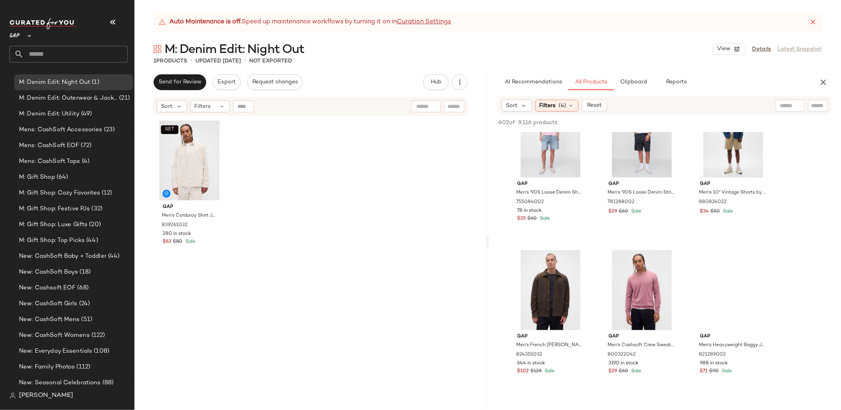
scroll to position [5431, 0]
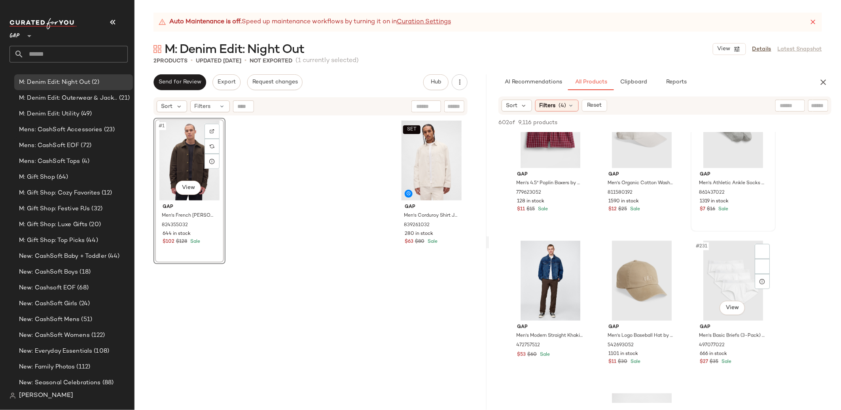
scroll to position [11535, 0]
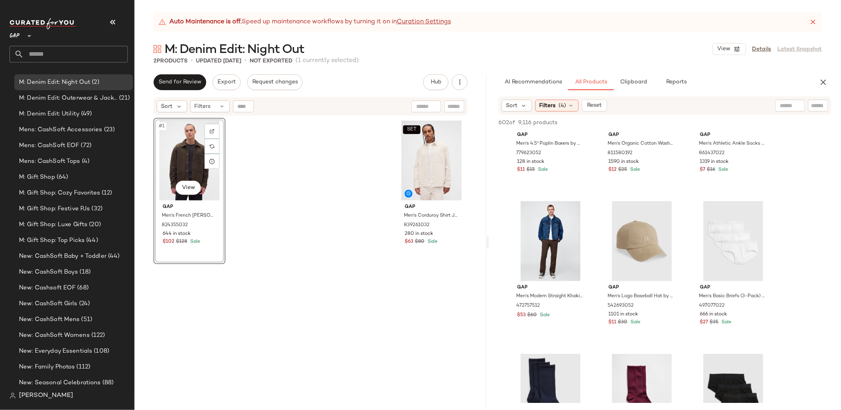
drag, startPoint x: 542, startPoint y: 225, endPoint x: 333, endPoint y: 3, distance: 304.9
click at [823, 106] on input "text" at bounding box center [818, 106] width 14 height 8
paste input "******"
type input "******"
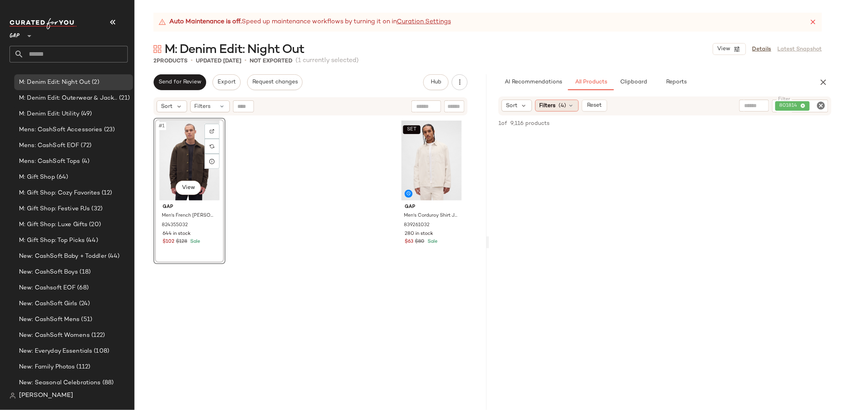
click at [557, 106] on div "Filters (4)" at bounding box center [556, 106] width 43 height 12
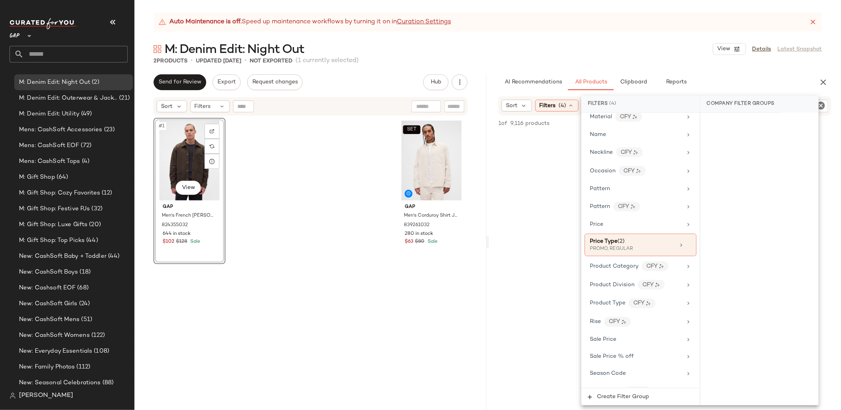
scroll to position [0, 0]
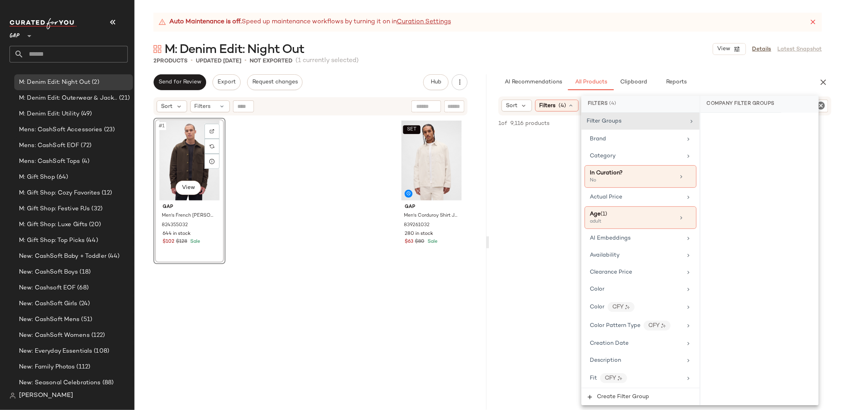
drag, startPoint x: 494, startPoint y: 82, endPoint x: 486, endPoint y: 78, distance: 8.1
click at [494, 82] on div "AI Recommendations All Products Clipboard Reports" at bounding box center [652, 82] width 327 height 16
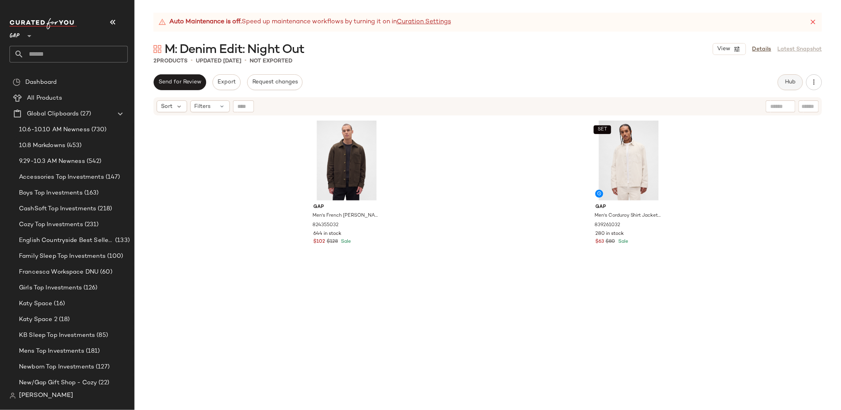
click at [783, 80] on button "Hub" at bounding box center [789, 82] width 25 height 16
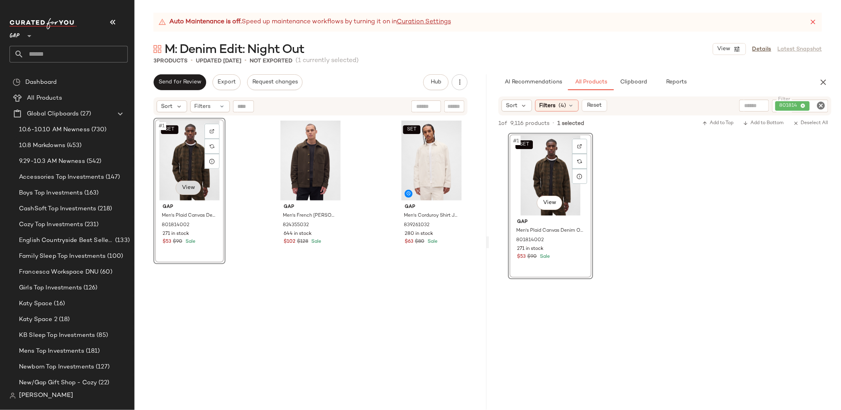
click at [189, 188] on body "GAP ** Dashboard All Products Global Clipboards (27) 10.6-10.10 AM Newness (730…" at bounding box center [420, 205] width 841 height 410
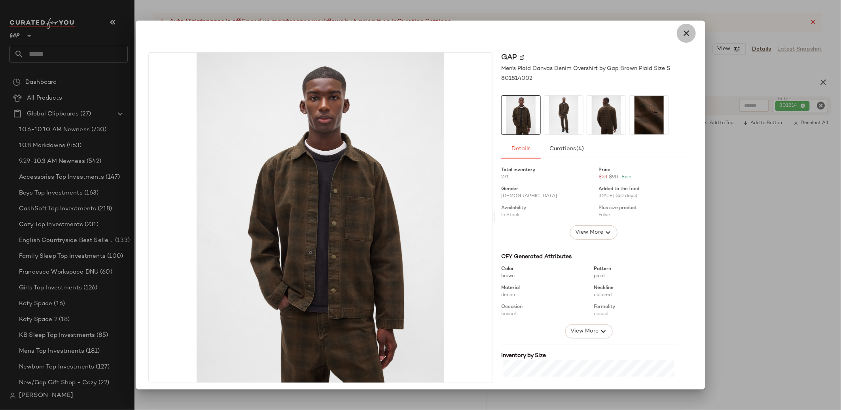
click at [681, 33] on icon "button" at bounding box center [685, 32] width 9 height 9
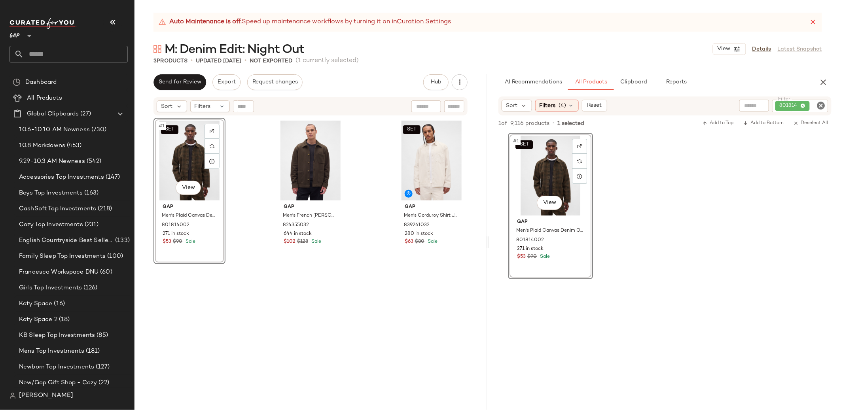
click at [824, 106] on icon "Clear Filter" at bounding box center [820, 105] width 9 height 9
paste input "******"
type input "******"
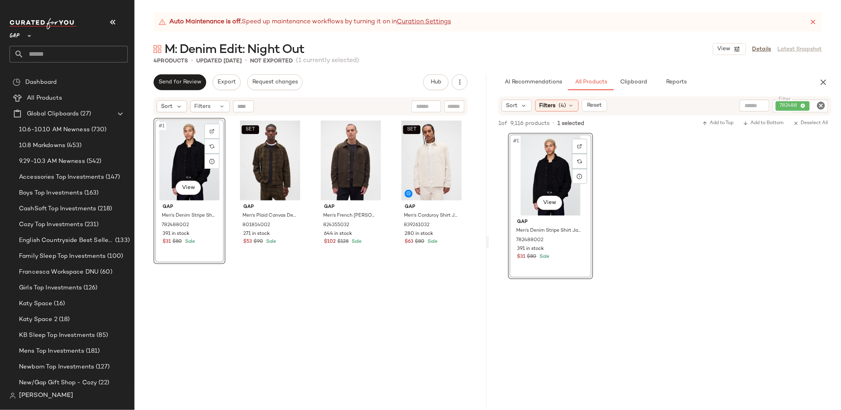
drag, startPoint x: 533, startPoint y: 168, endPoint x: 171, endPoint y: 7, distance: 396.0
click at [23, 34] on div "GAP **" at bounding box center [15, 31] width 13 height 20
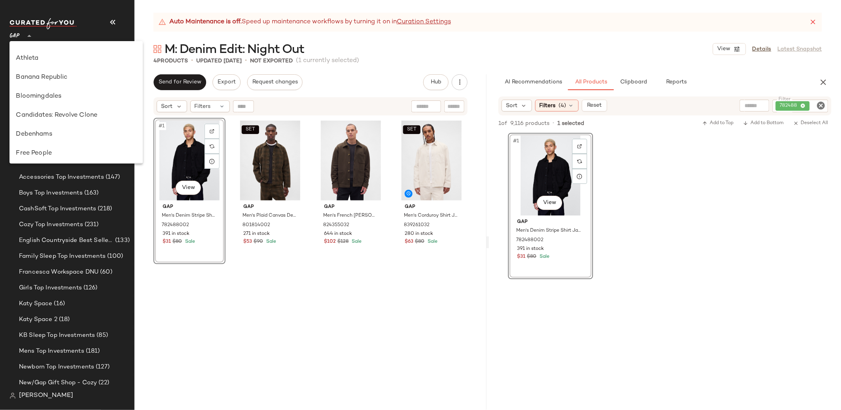
scroll to position [28, 0]
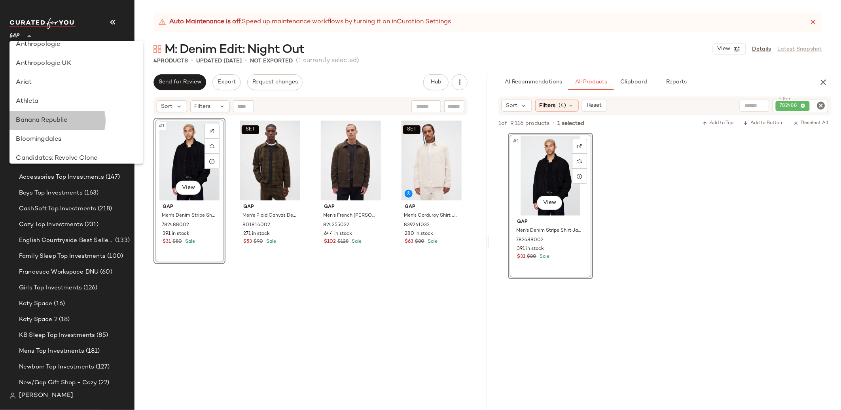
click at [67, 121] on div "Banana Republic" at bounding box center [76, 120] width 120 height 9
type input "**"
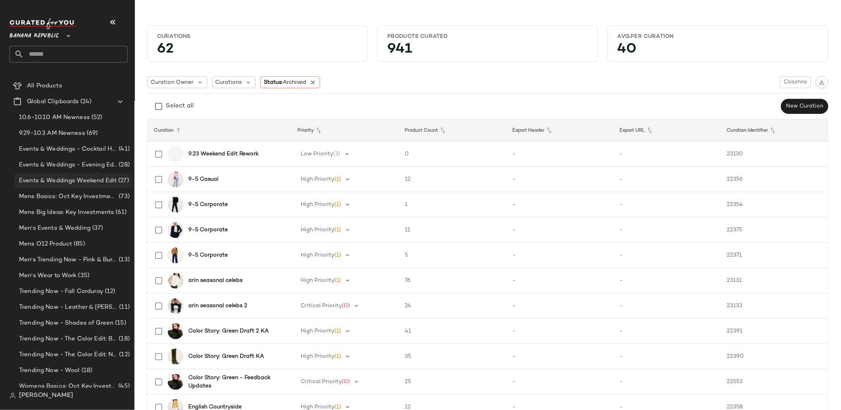
scroll to position [16, 0]
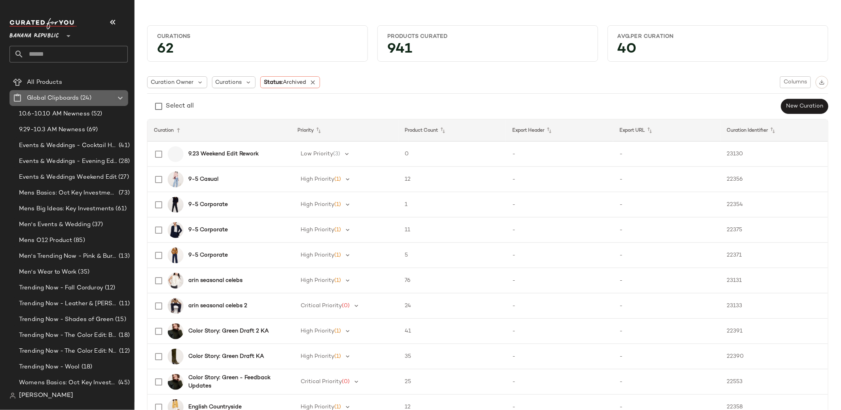
click at [120, 96] on icon at bounding box center [119, 97] width 9 height 9
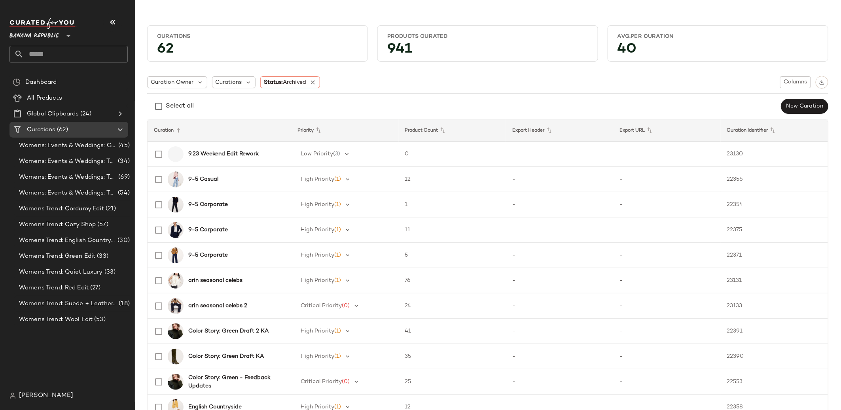
click at [314, 82] on icon at bounding box center [312, 82] width 7 height 7
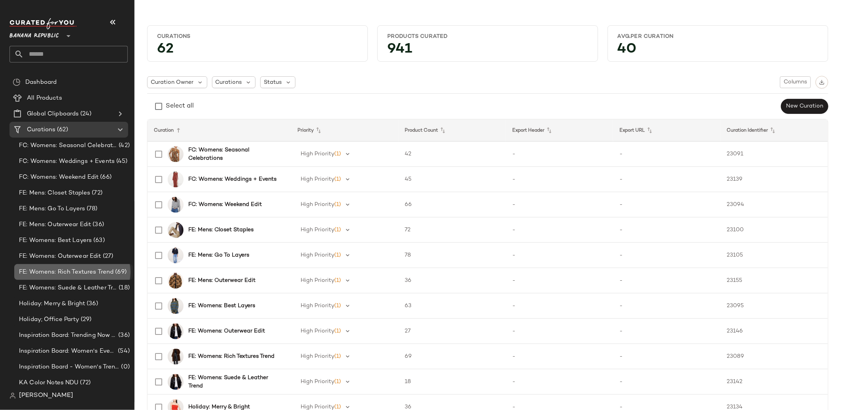
click at [82, 273] on span "FE: Womens: Rich Textures Trend" at bounding box center [66, 272] width 95 height 9
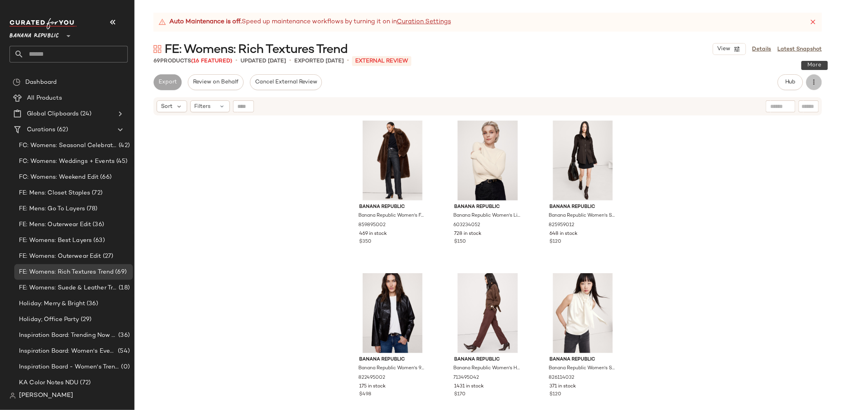
click at [815, 84] on icon "button" at bounding box center [814, 82] width 8 height 8
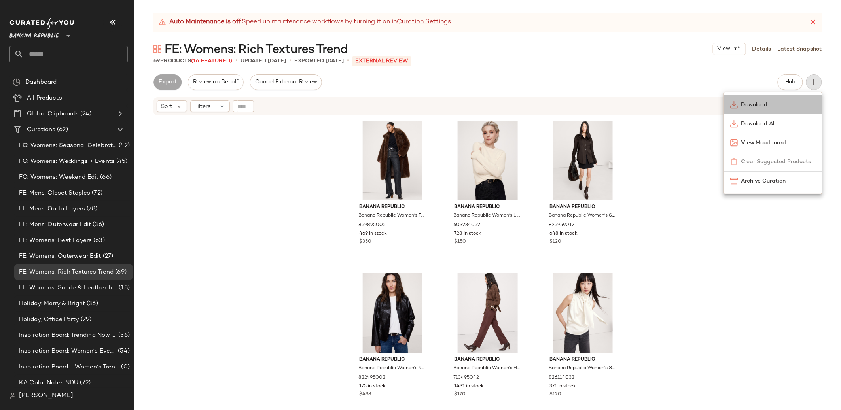
click at [777, 106] on span "Download" at bounding box center [778, 105] width 74 height 8
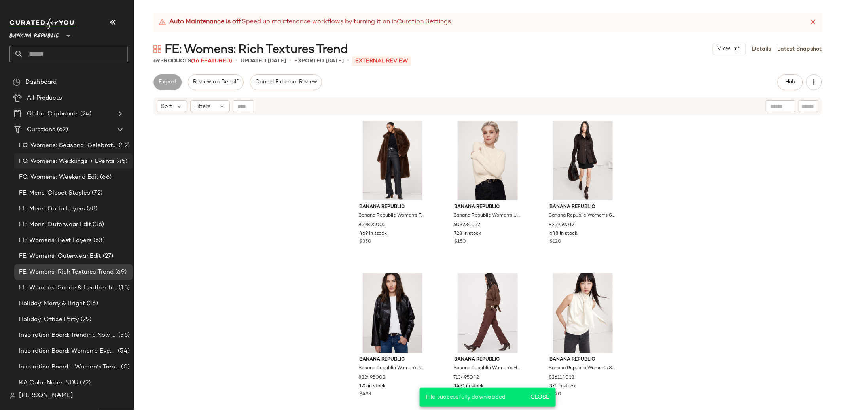
click at [70, 160] on span "FC: Womens: Weddings + Events" at bounding box center [67, 161] width 96 height 9
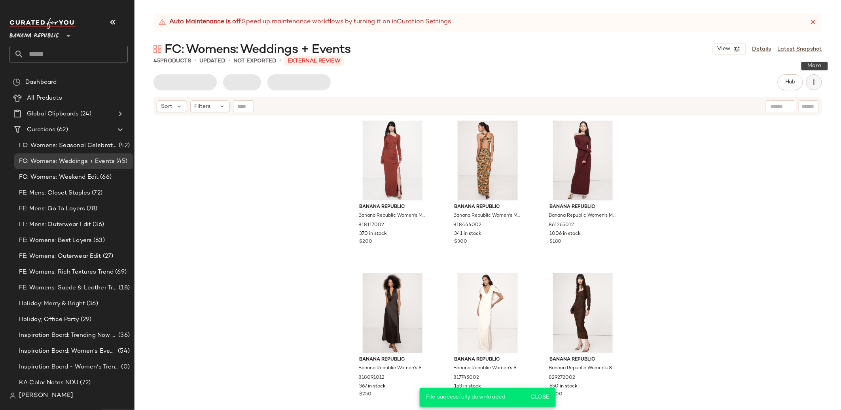
click at [812, 80] on icon "button" at bounding box center [814, 82] width 8 height 8
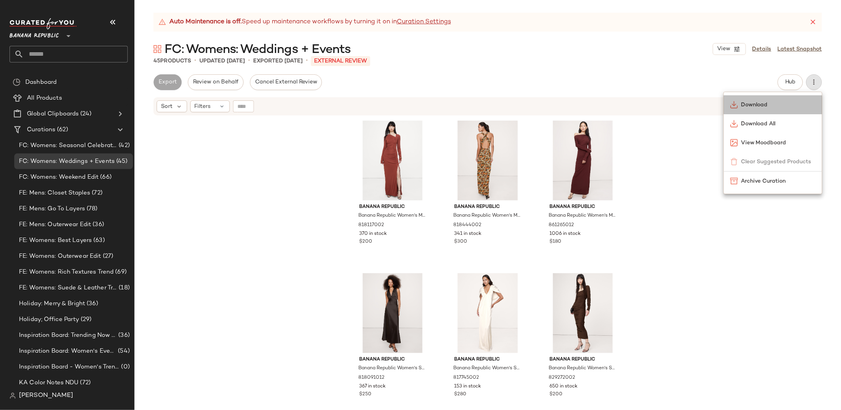
click at [751, 104] on span "Download" at bounding box center [778, 105] width 74 height 8
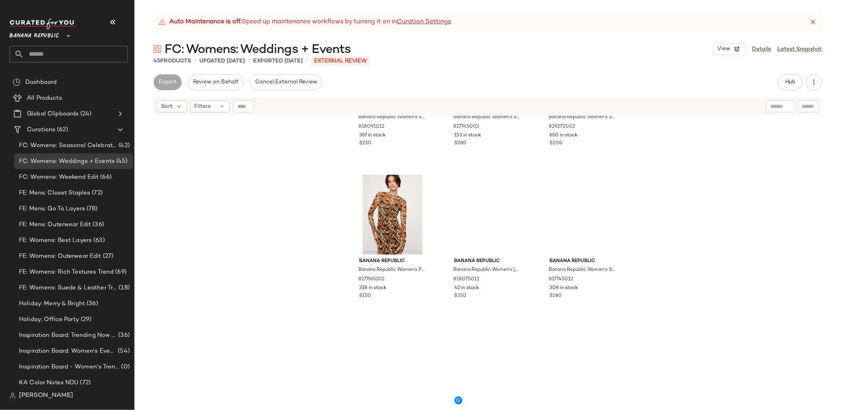
scroll to position [299, 0]
